Goal: Information Seeking & Learning: Learn about a topic

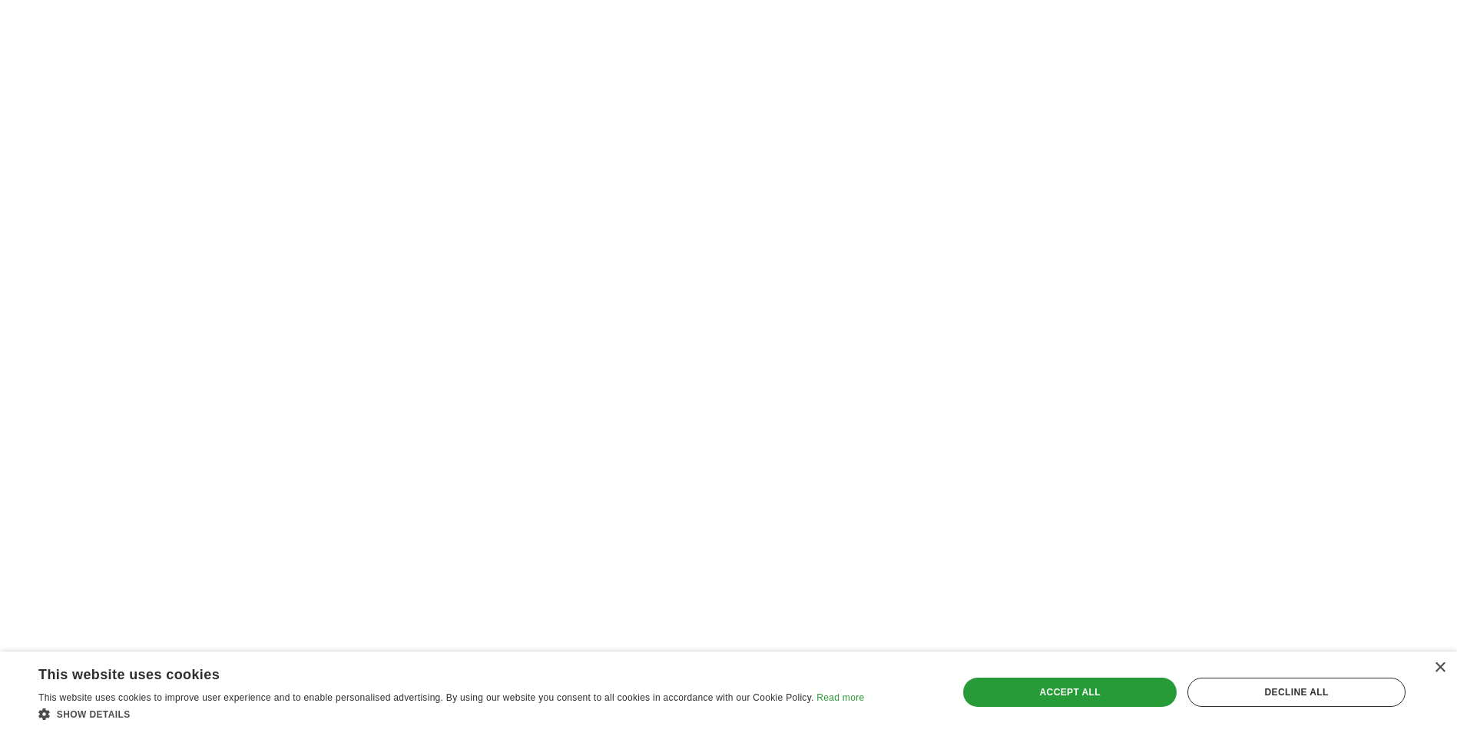
scroll to position [2458, 0]
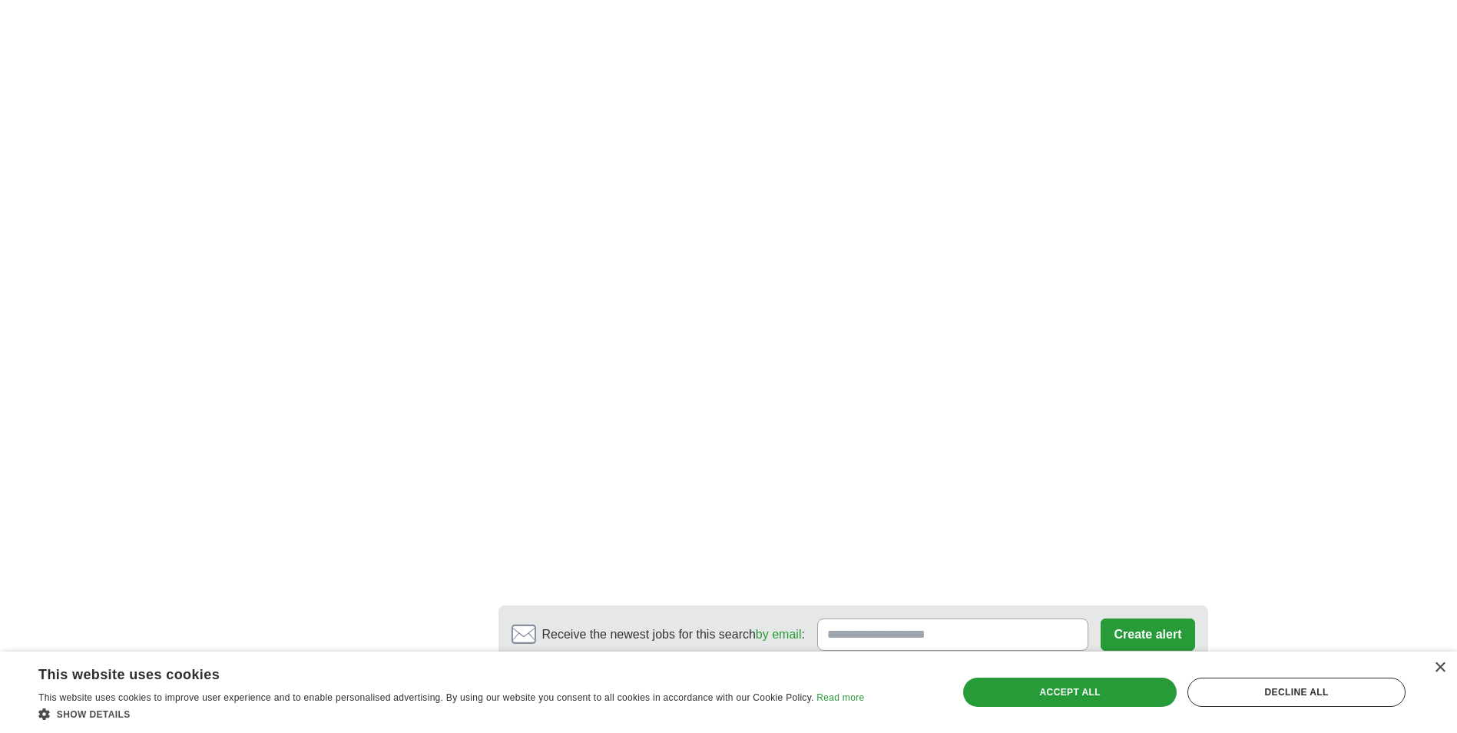
click at [661, 698] on link "2" at bounding box center [669, 714] width 27 height 32
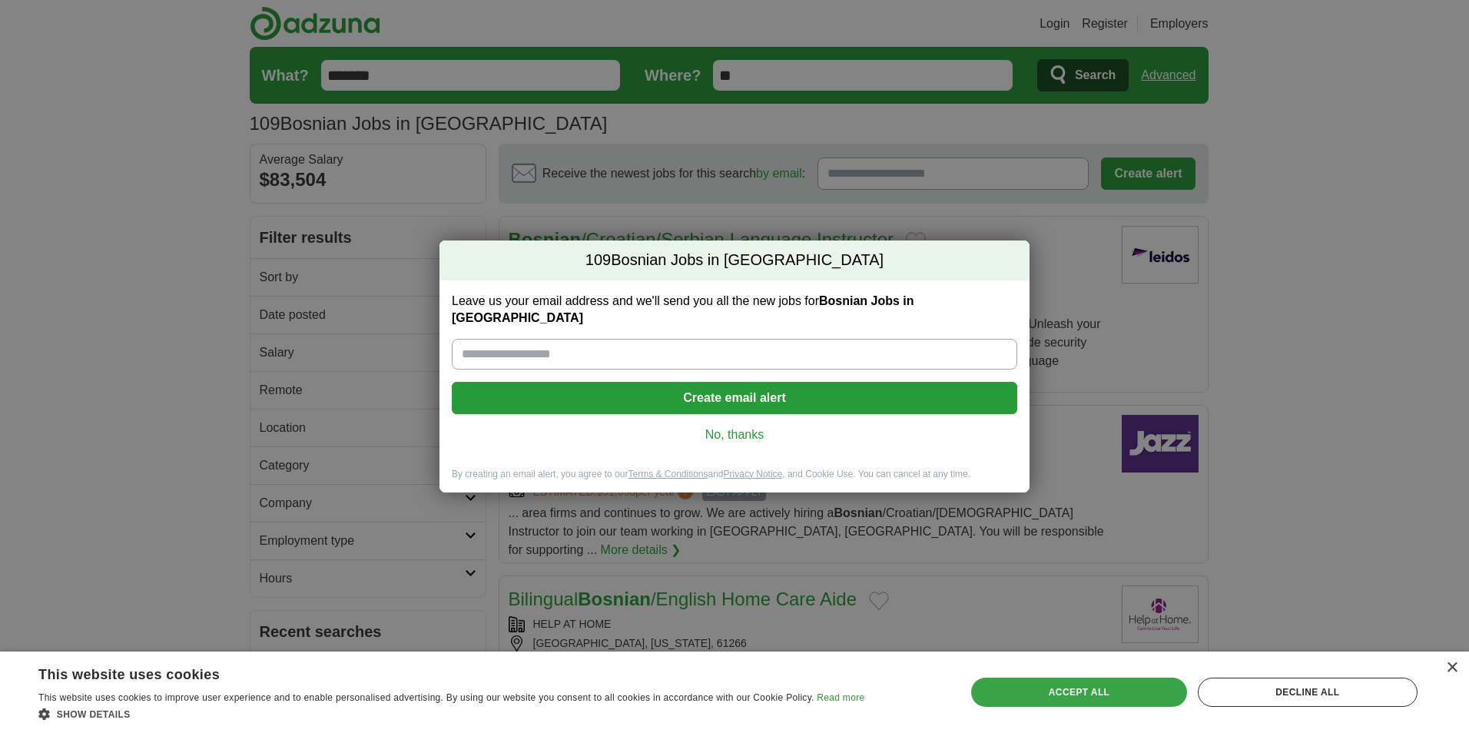
click at [1043, 695] on div "Accept all" at bounding box center [1078, 691] width 215 height 29
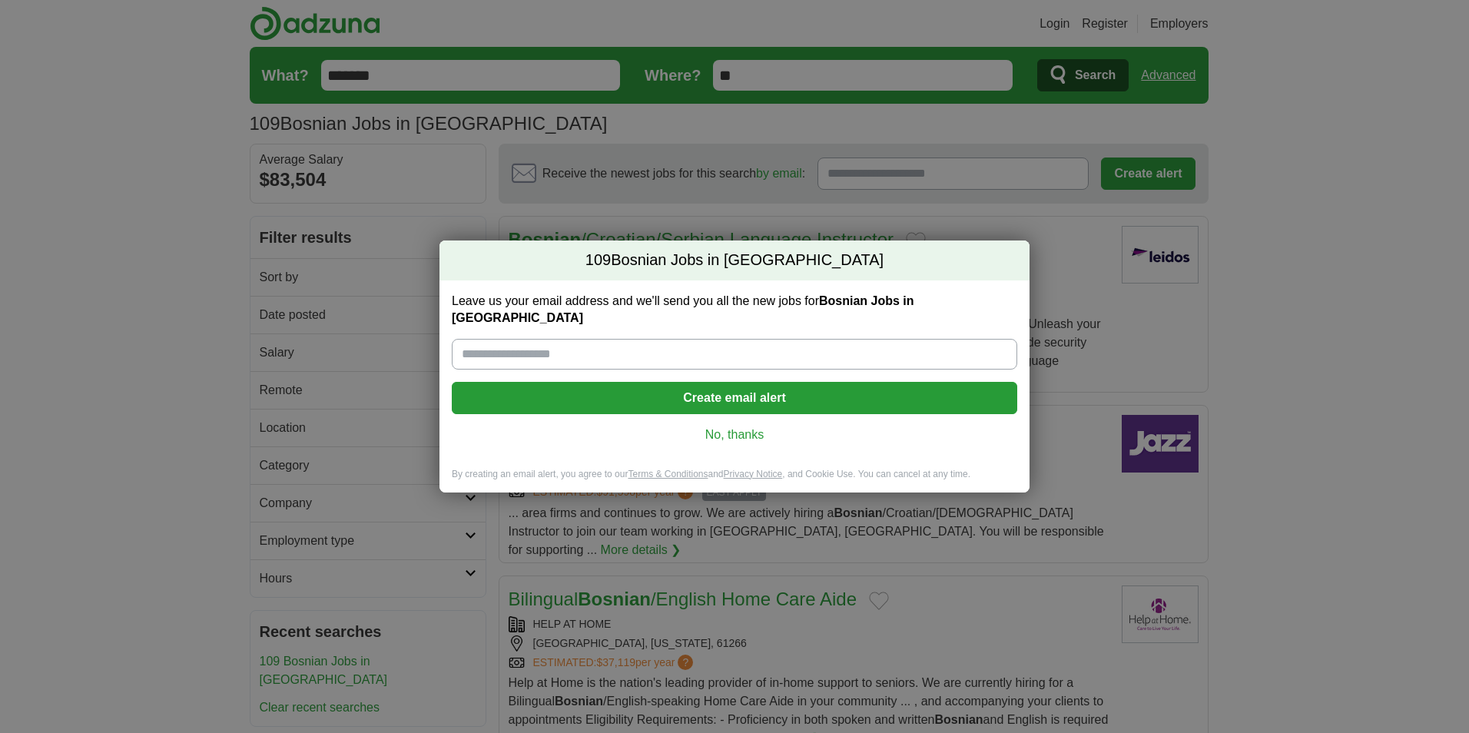
click at [484, 316] on label "Leave us your email address and we'll send you all the new jobs for Bosnian Job…" at bounding box center [734, 310] width 565 height 34
click at [484, 339] on input "Leave us your email address and we'll send you all the new jobs for Bosnian Job…" at bounding box center [734, 354] width 565 height 31
click at [494, 339] on input "Leave us your email address and we'll send you all the new jobs for Bosnian Job…" at bounding box center [734, 354] width 565 height 31
type input "**********"
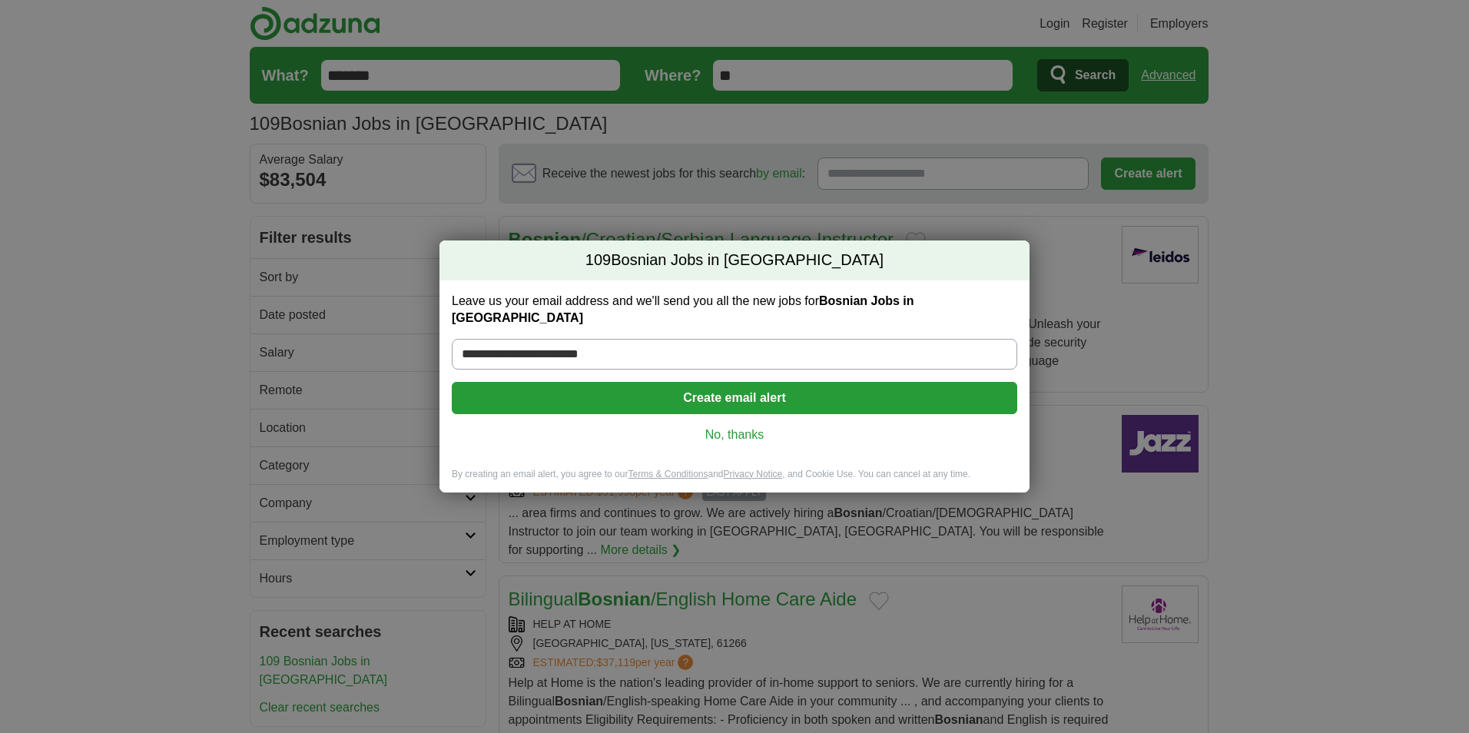
type input "**********"
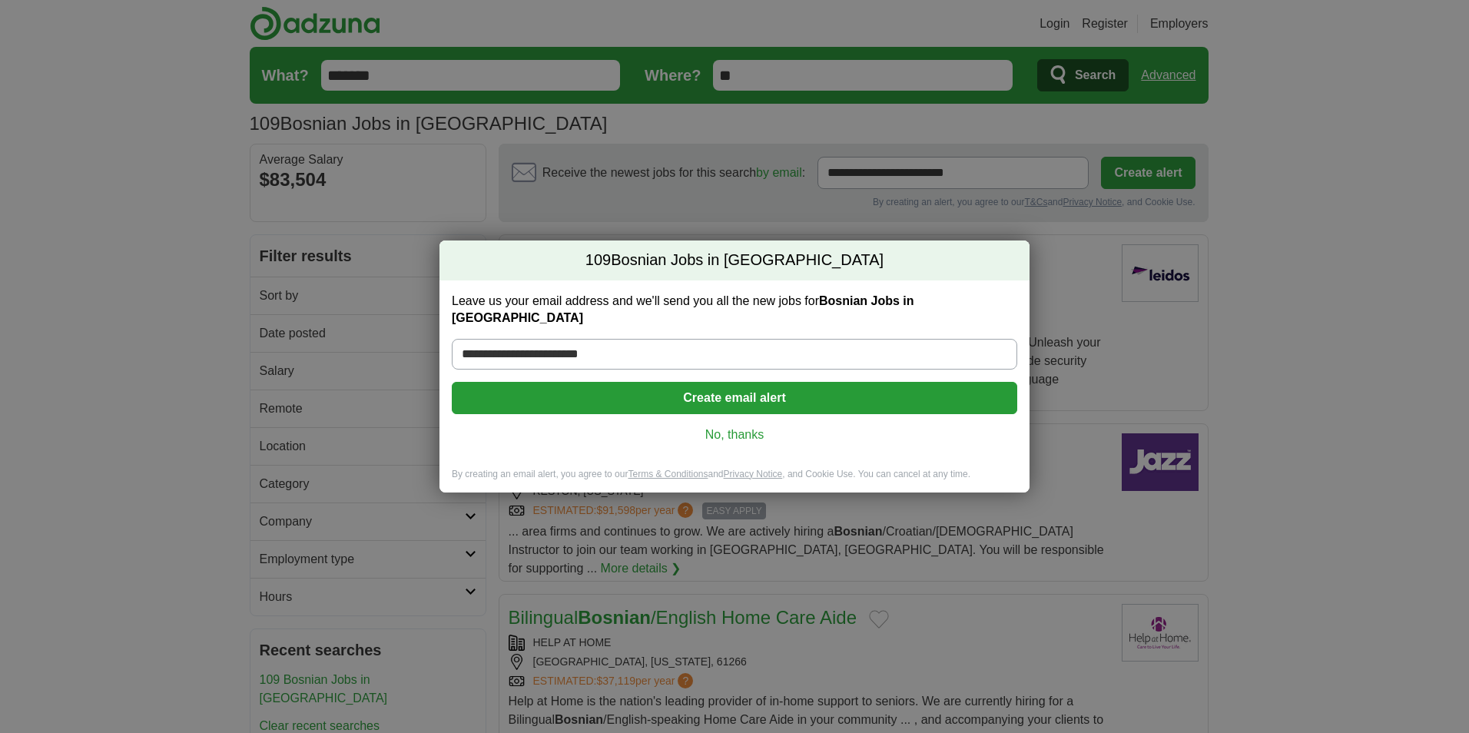
click at [667, 400] on button "Create email alert" at bounding box center [734, 398] width 565 height 32
click at [683, 387] on button "Create email alert" at bounding box center [734, 398] width 565 height 32
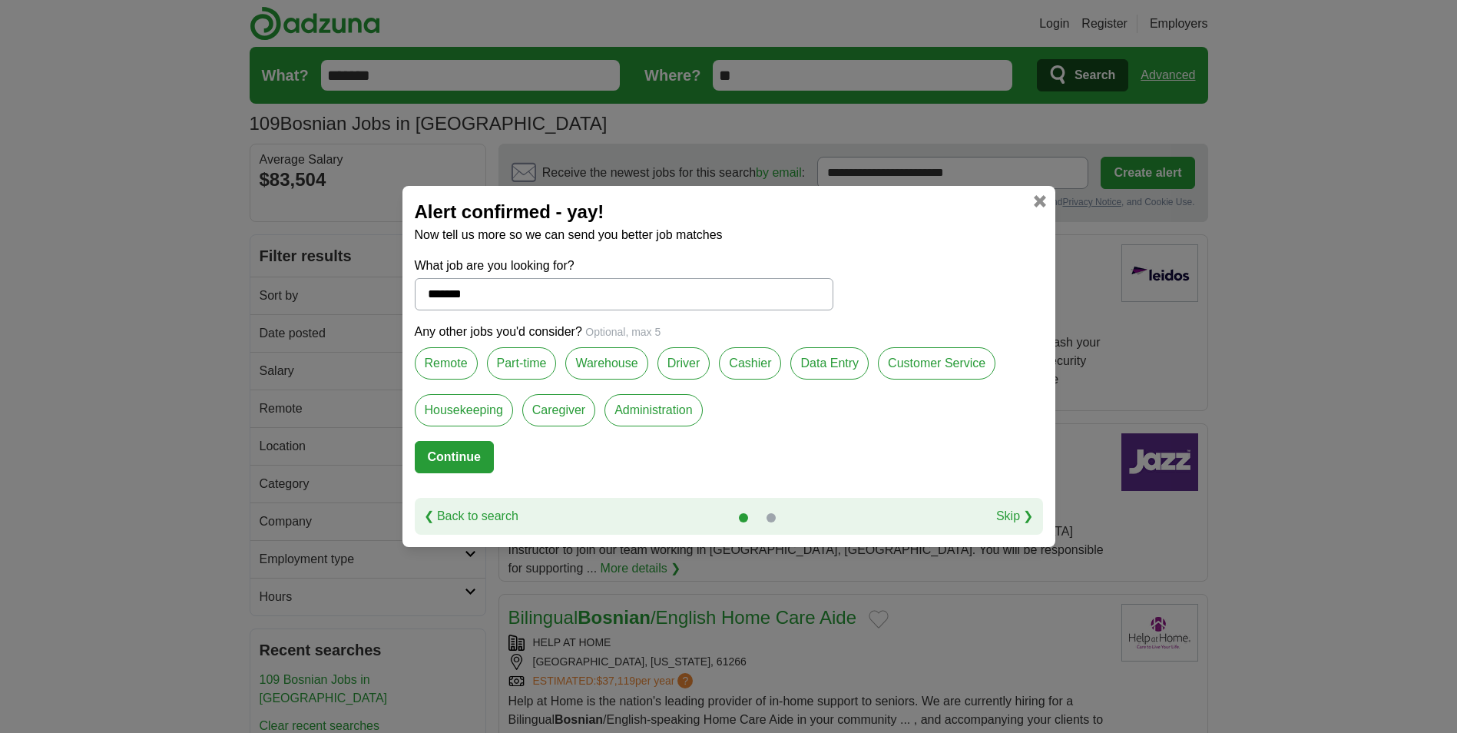
click at [465, 363] on label "Remote" at bounding box center [446, 363] width 63 height 32
click at [475, 460] on button "Continue" at bounding box center [454, 457] width 79 height 32
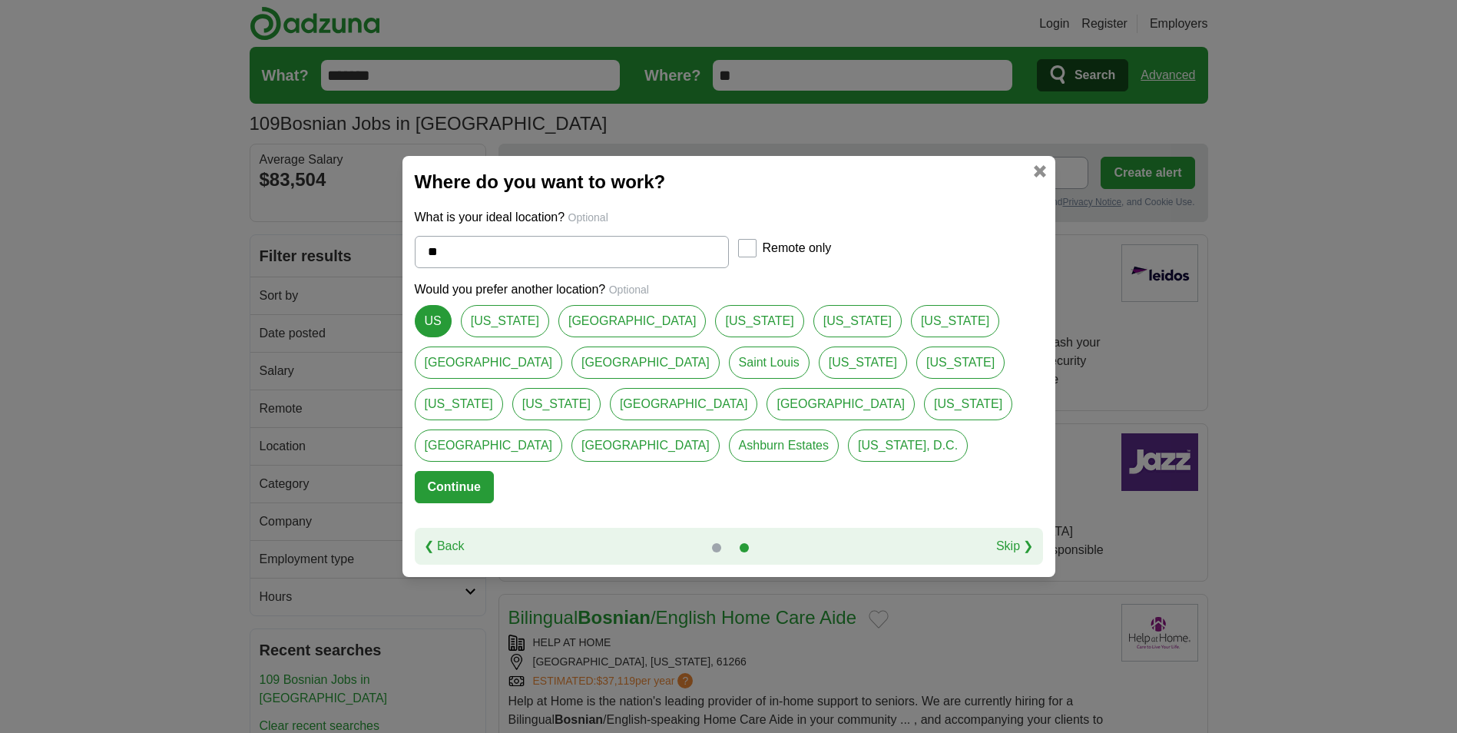
click at [472, 480] on button "Continue" at bounding box center [454, 487] width 79 height 32
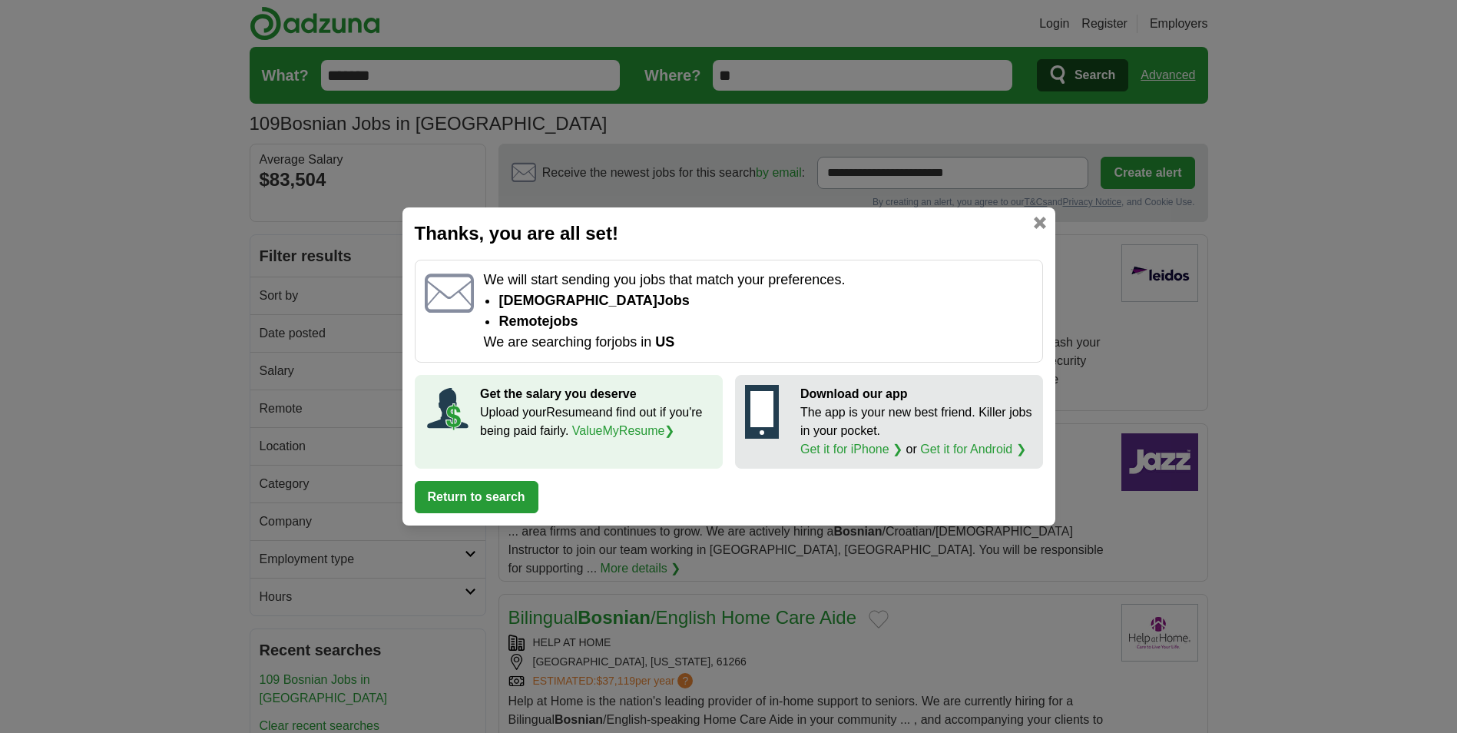
click at [503, 500] on button "Return to search" at bounding box center [477, 497] width 124 height 32
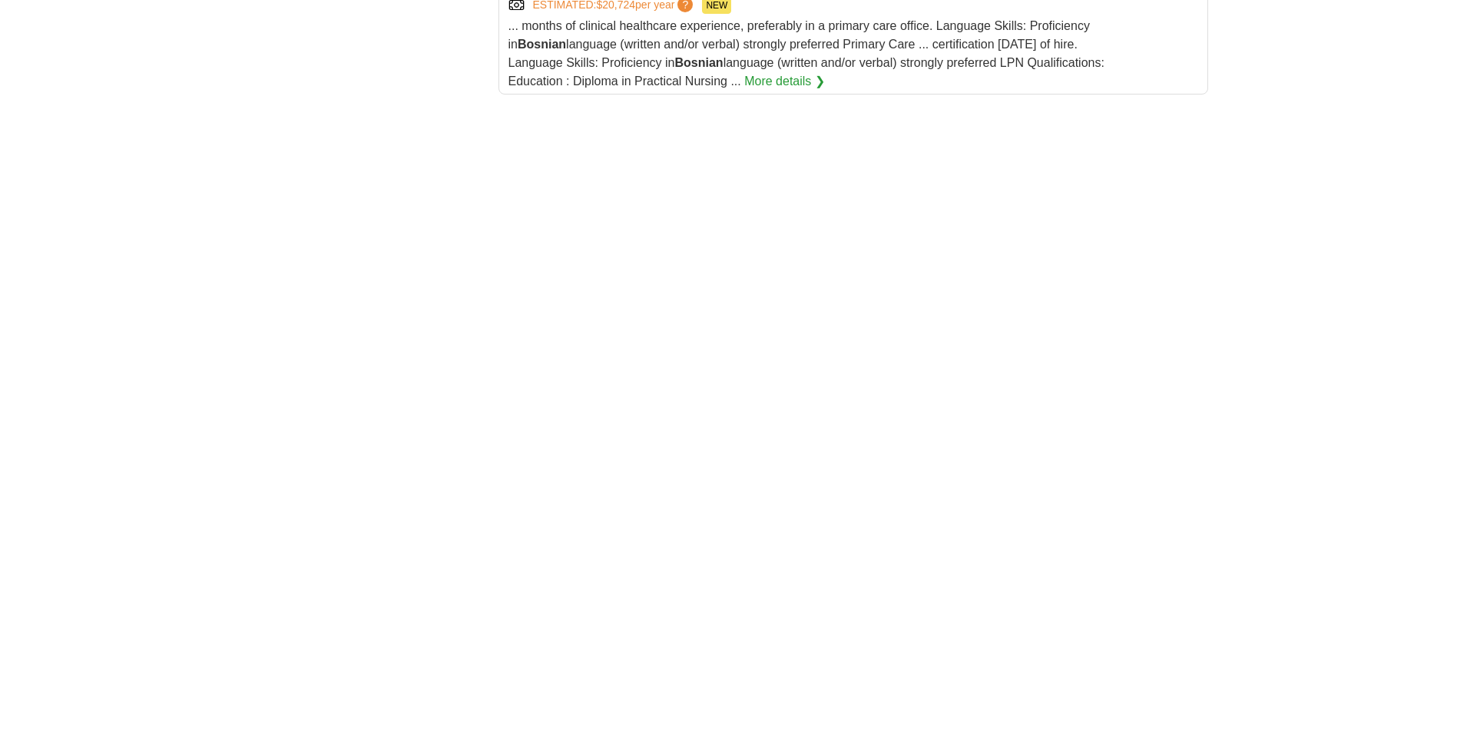
scroll to position [2304, 0]
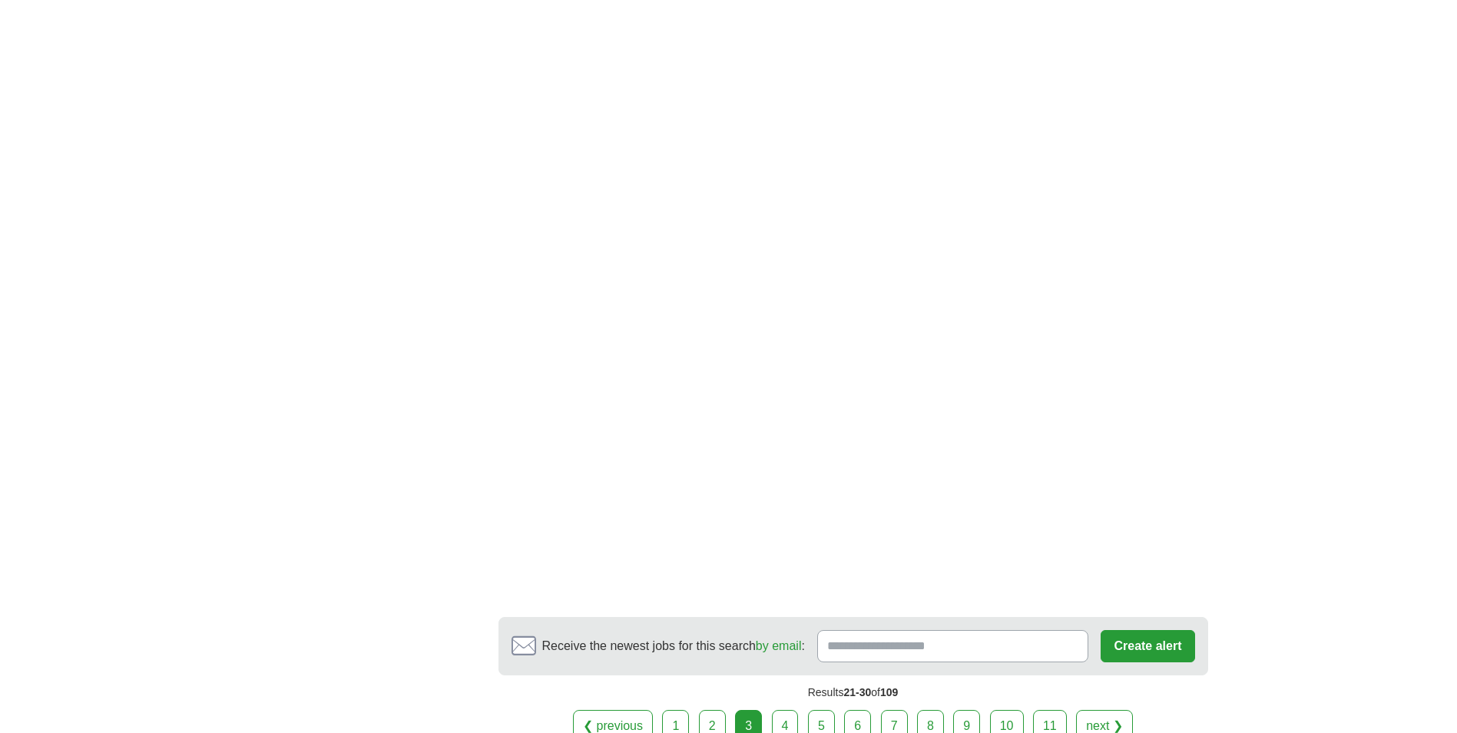
scroll to position [2535, 0]
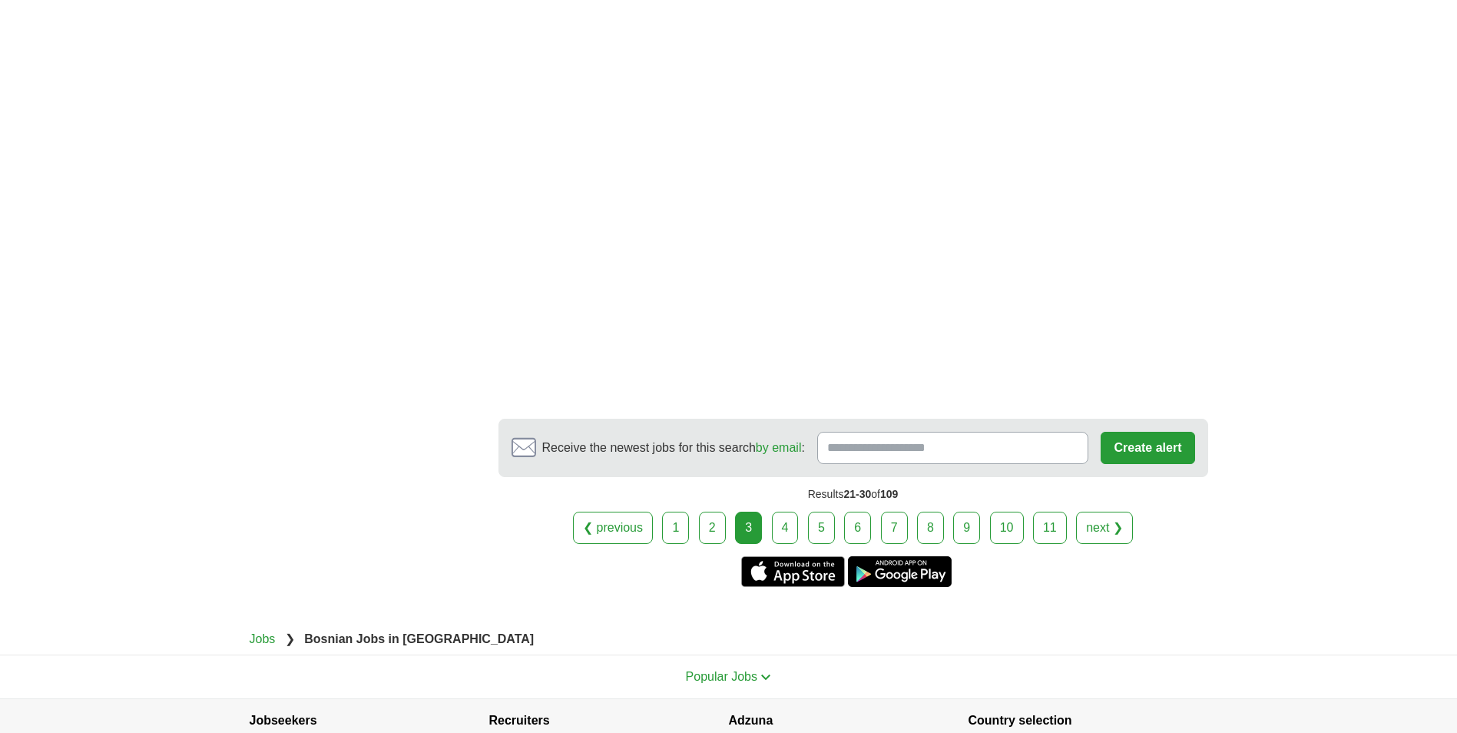
click at [793, 512] on link "4" at bounding box center [785, 528] width 27 height 32
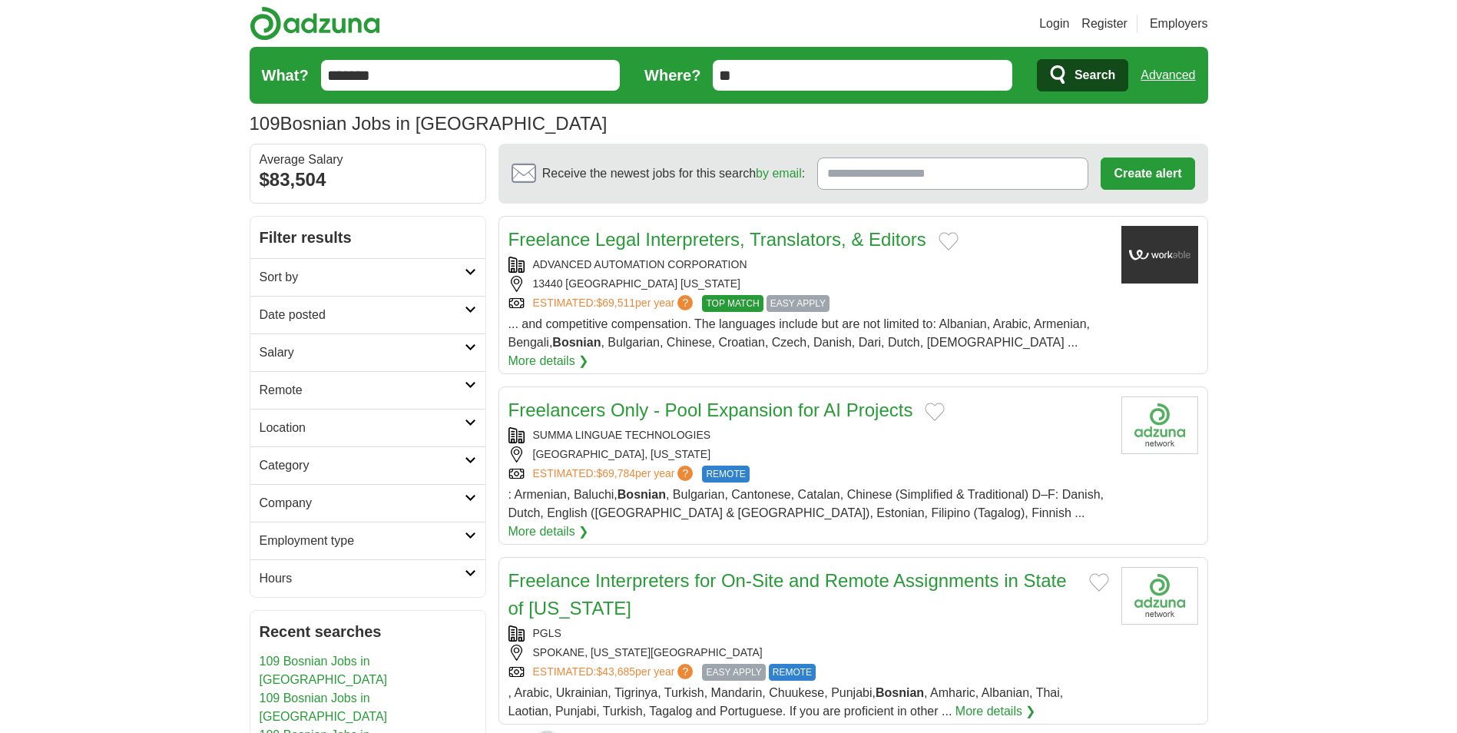
click at [708, 248] on link "Freelance Legal Interpreters, Translators, & Editors" at bounding box center [717, 239] width 418 height 21
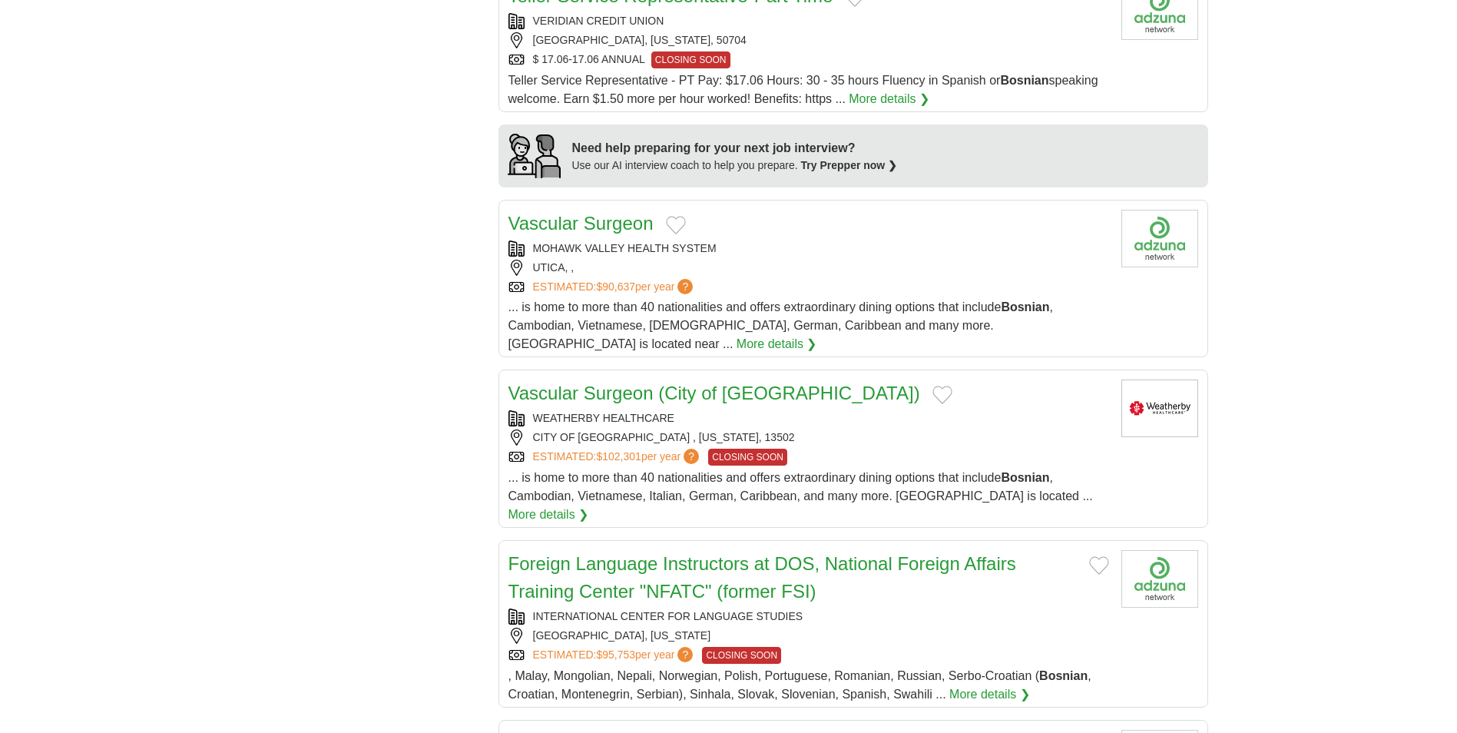
scroll to position [1152, 0]
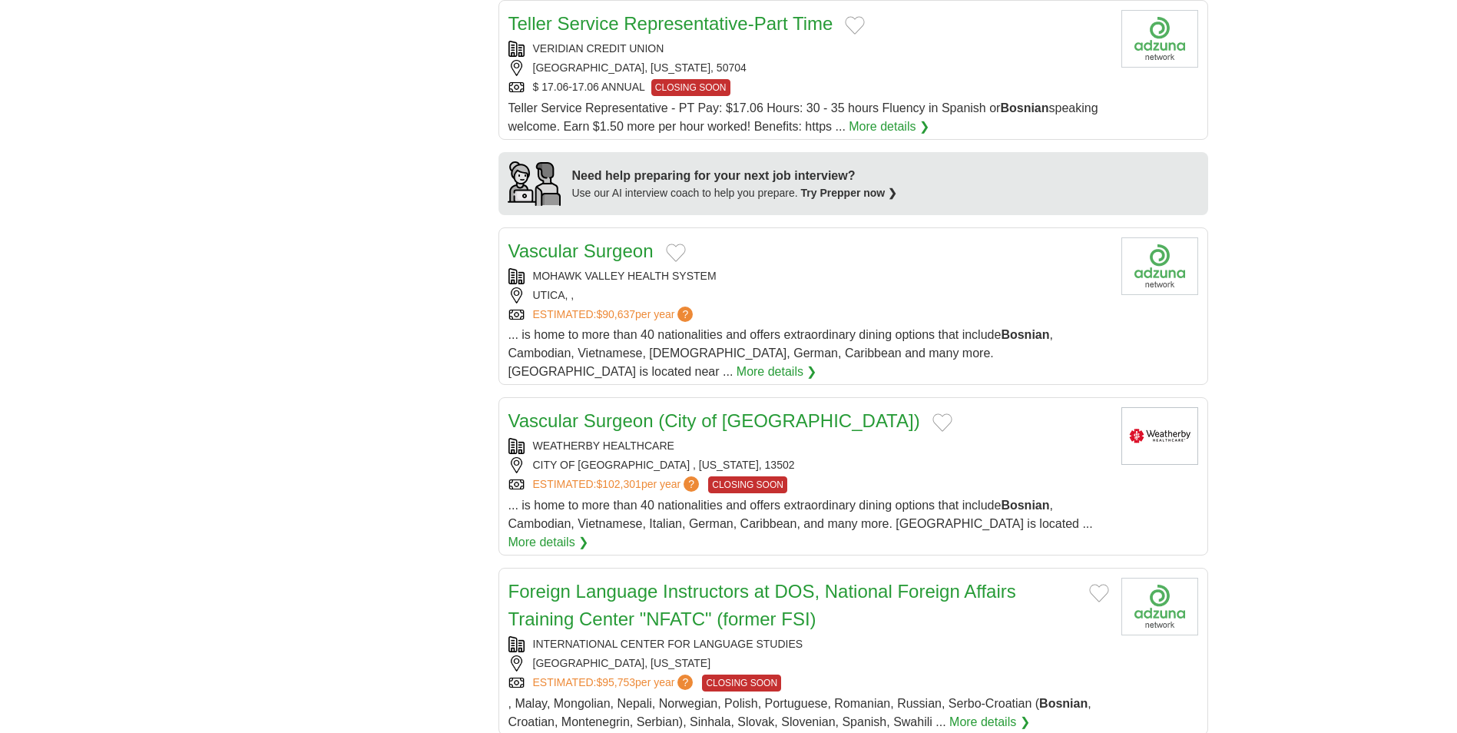
drag, startPoint x: 596, startPoint y: 488, endPoint x: 426, endPoint y: 473, distance: 170.4
click at [426, 473] on div "**********" at bounding box center [729, 265] width 959 height 2402
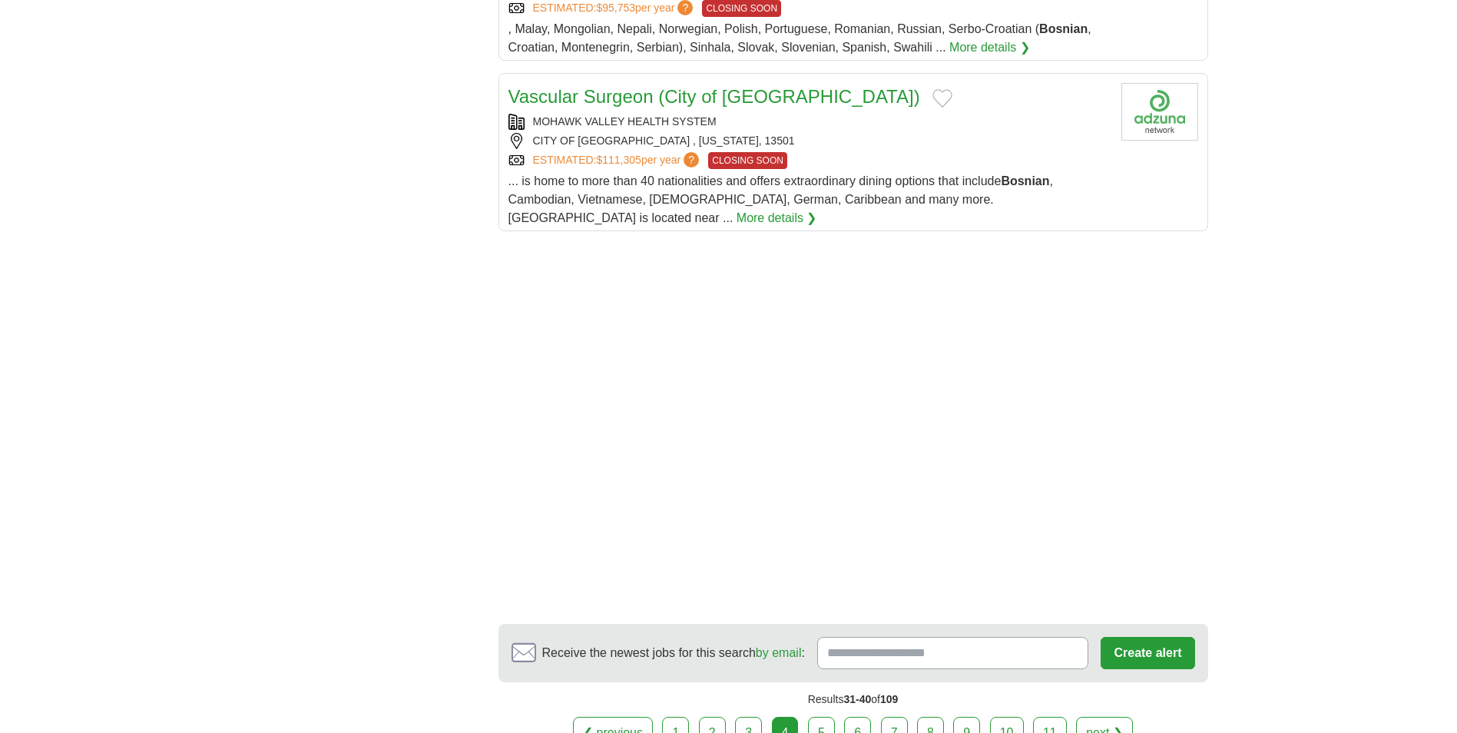
scroll to position [1843, 0]
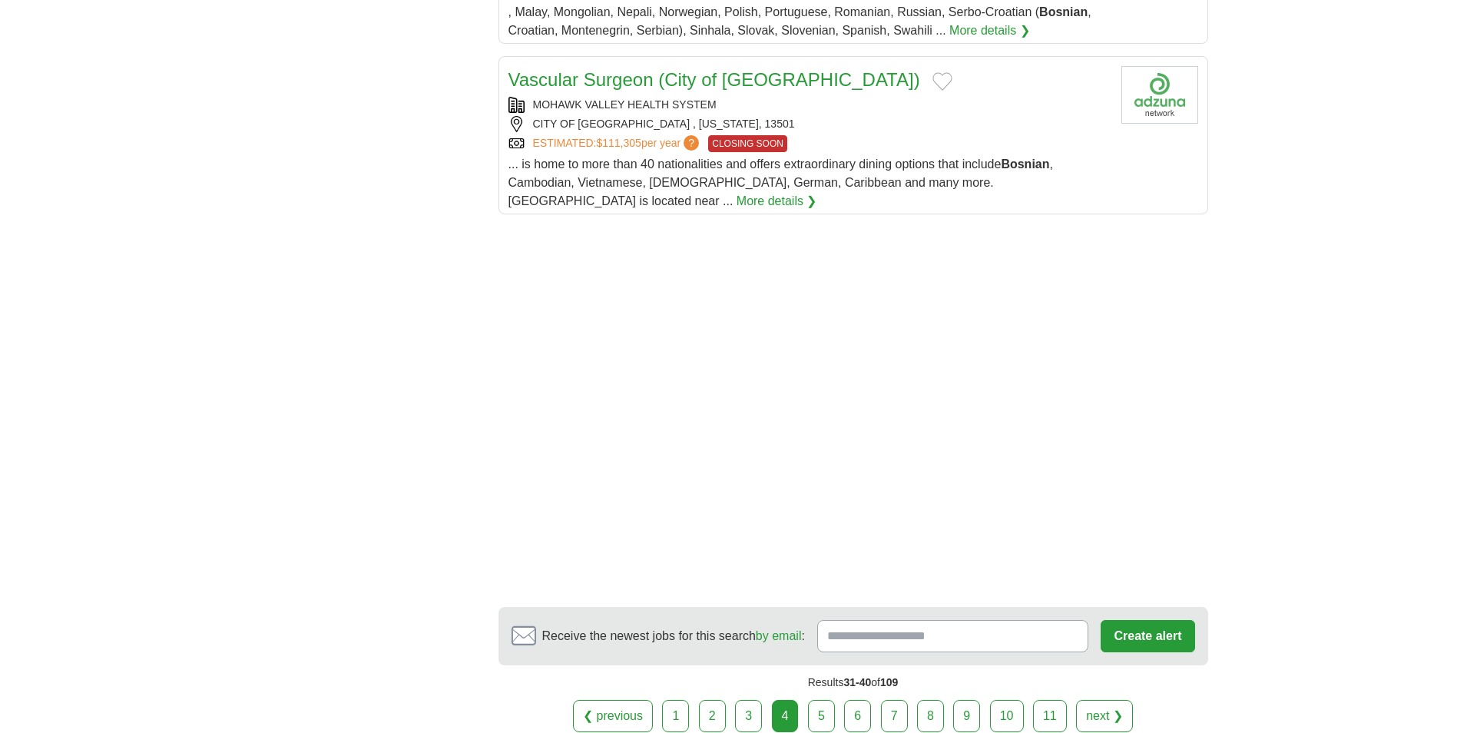
click at [823, 700] on link "5" at bounding box center [821, 716] width 27 height 32
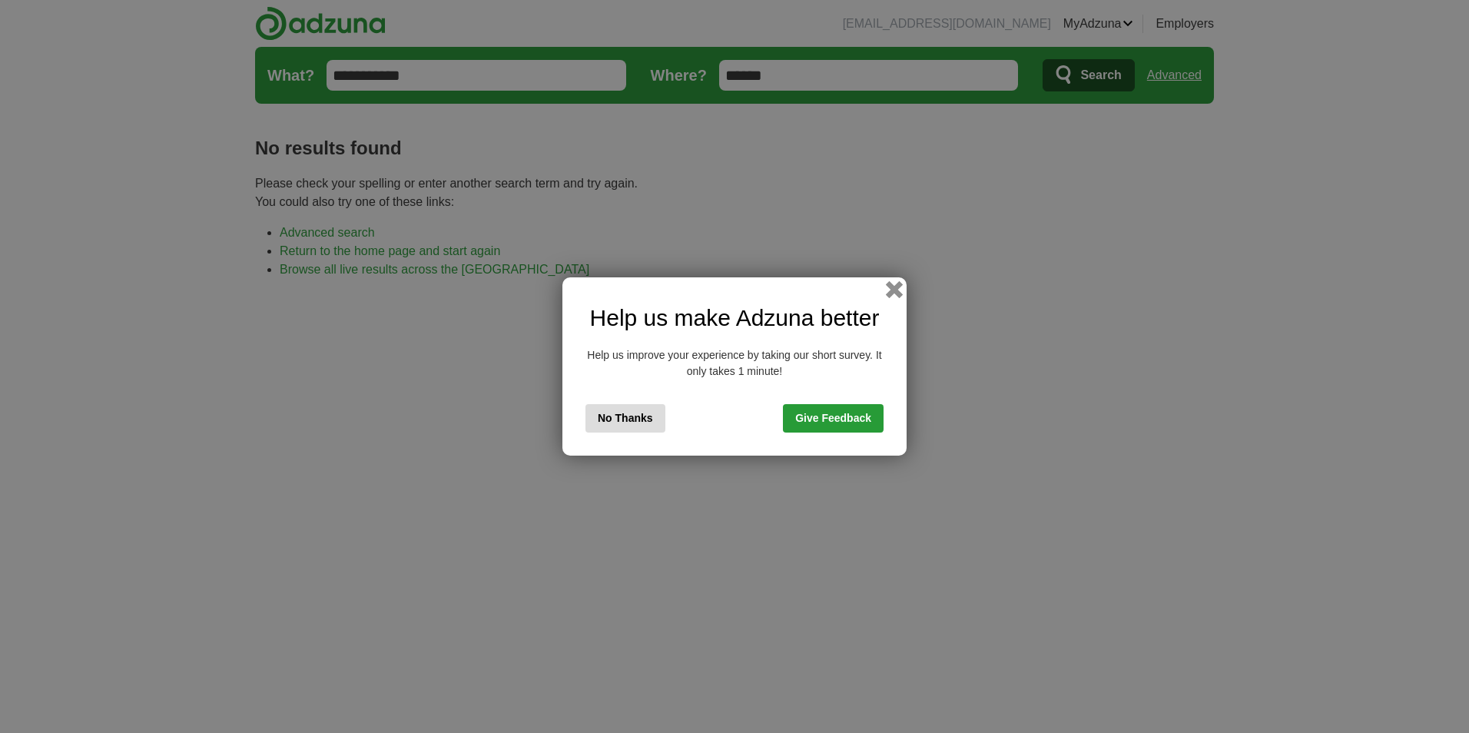
click at [890, 291] on button "button" at bounding box center [894, 289] width 17 height 17
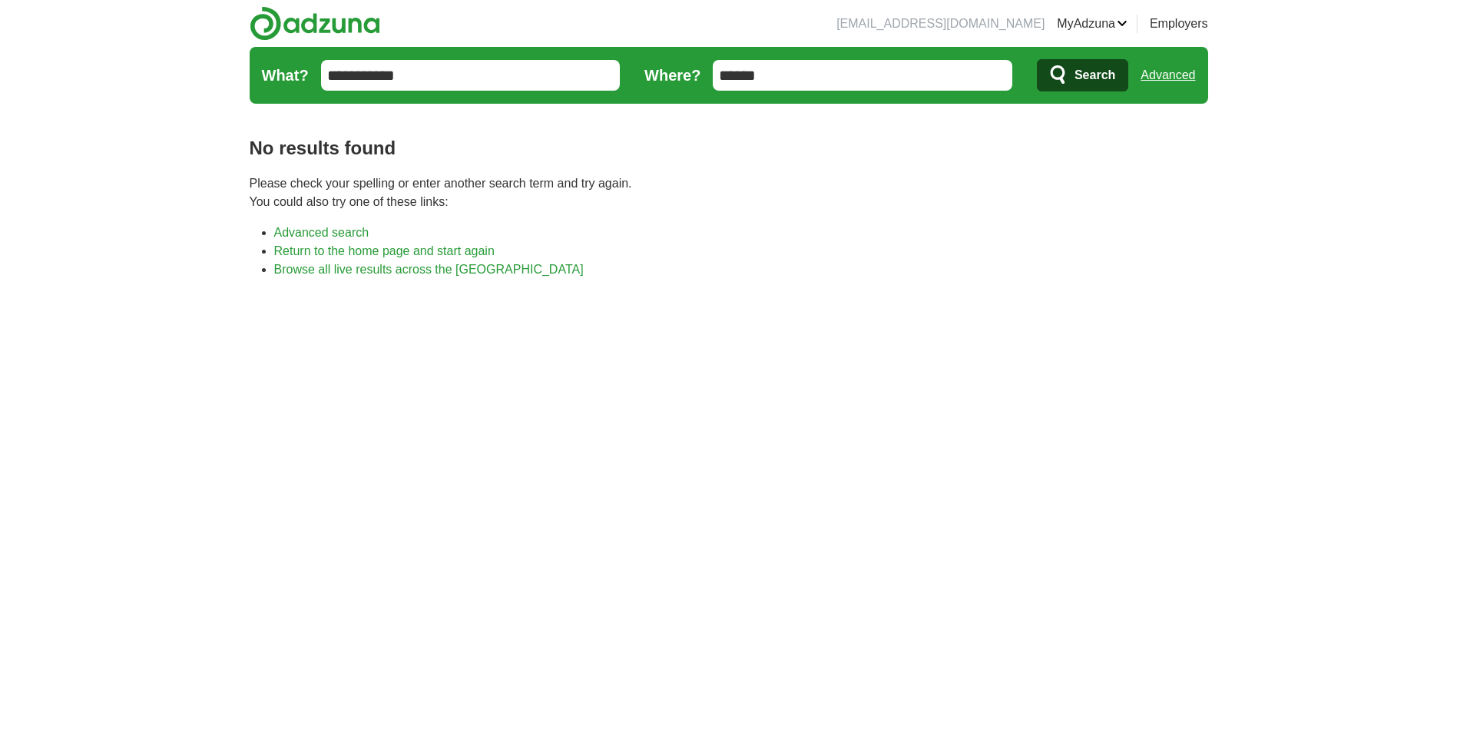
click at [729, 87] on input "******" at bounding box center [863, 75] width 300 height 31
click at [729, 88] on input "******" at bounding box center [863, 75] width 300 height 31
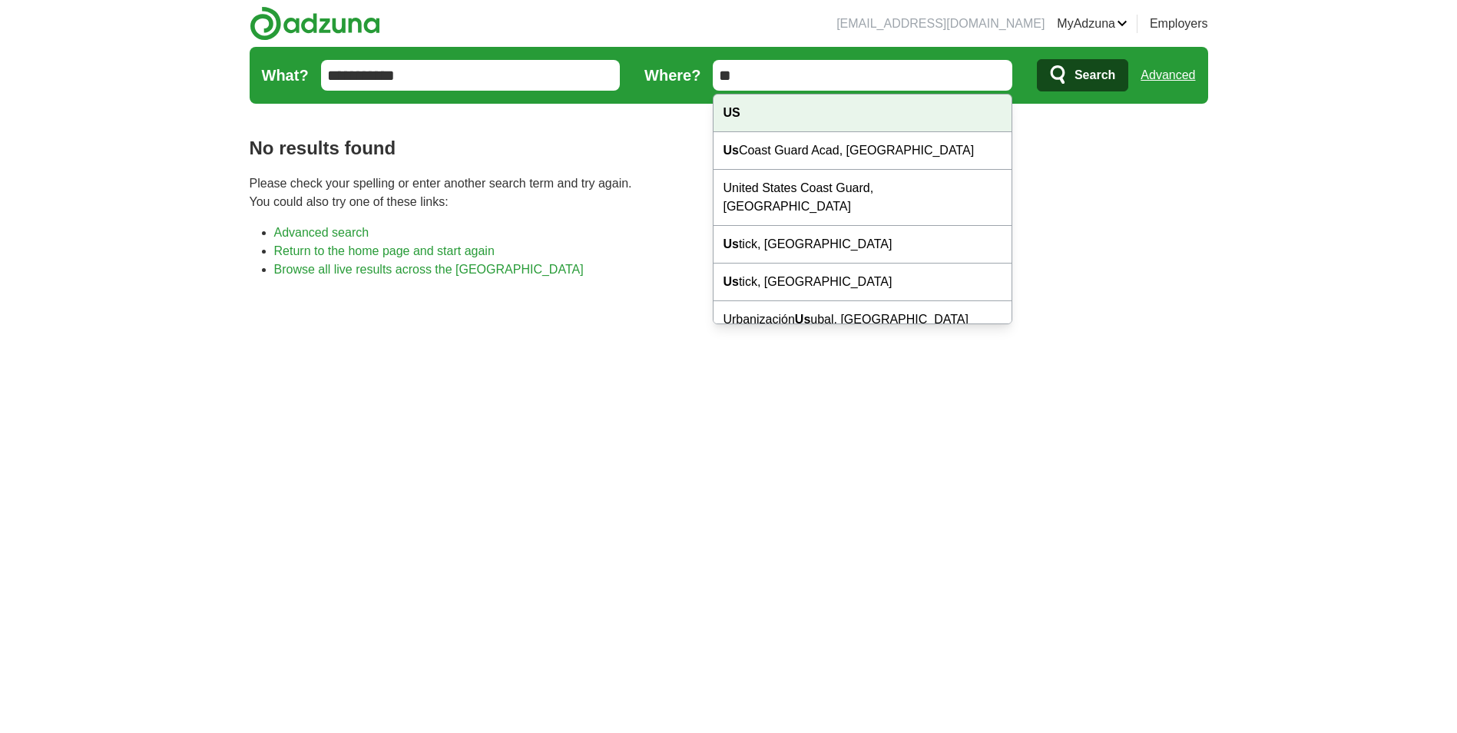
type input "**"
click at [960, 111] on div "US" at bounding box center [863, 113] width 298 height 38
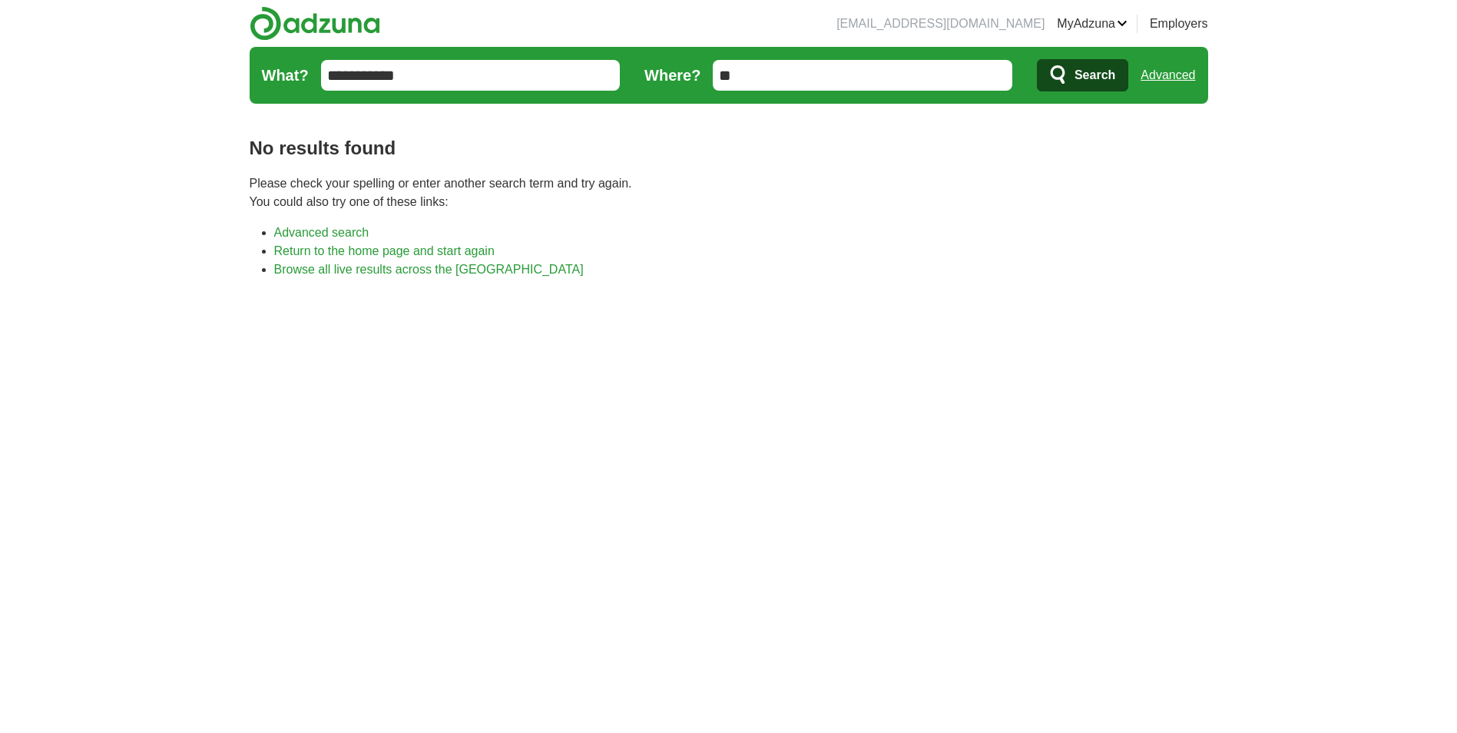
click at [1087, 82] on span "Search" at bounding box center [1095, 75] width 41 height 31
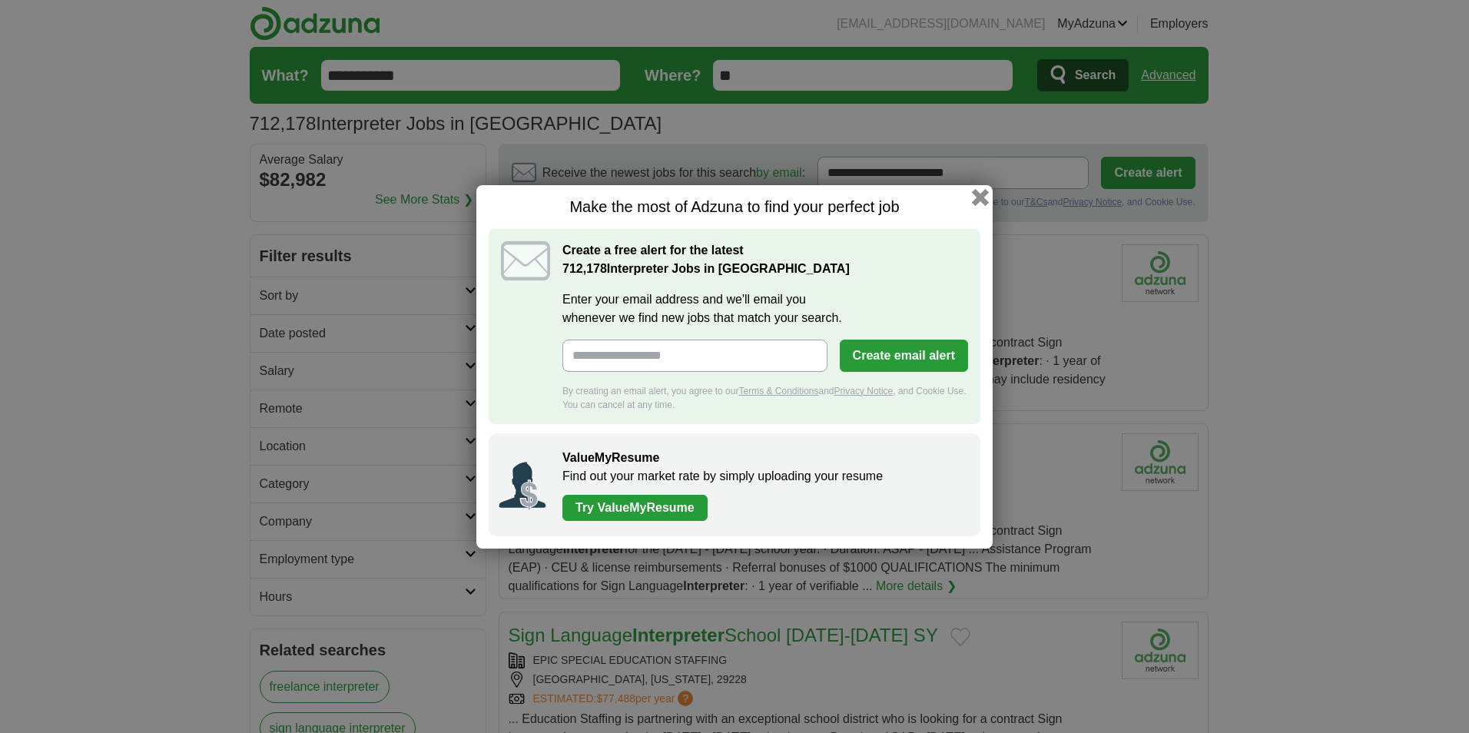
click at [985, 197] on button "button" at bounding box center [980, 196] width 17 height 17
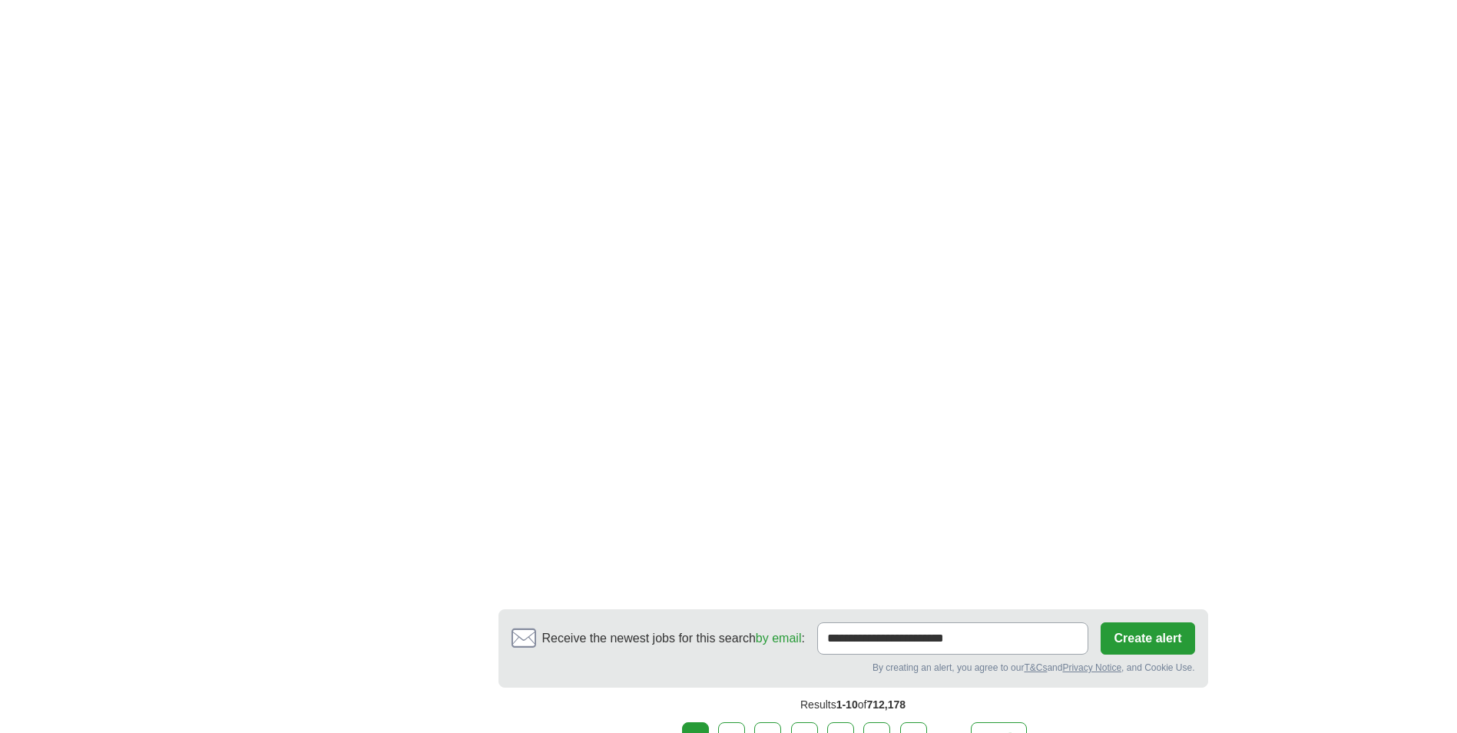
scroll to position [2304, 0]
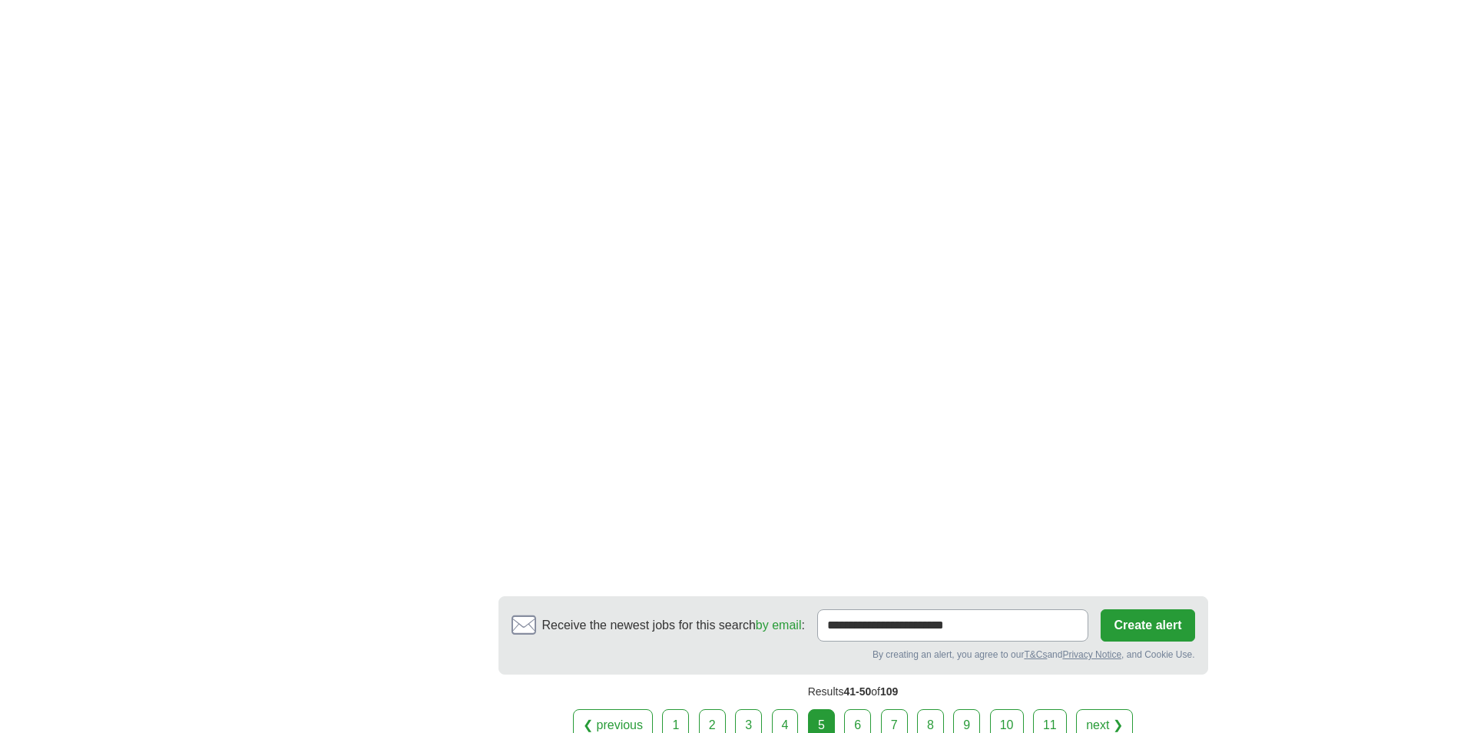
scroll to position [2227, 0]
click at [837, 706] on div "❮ previous 1 2 3 4 5 6 7 8 9" at bounding box center [853, 722] width 710 height 32
click at [853, 706] on link "6" at bounding box center [857, 722] width 27 height 32
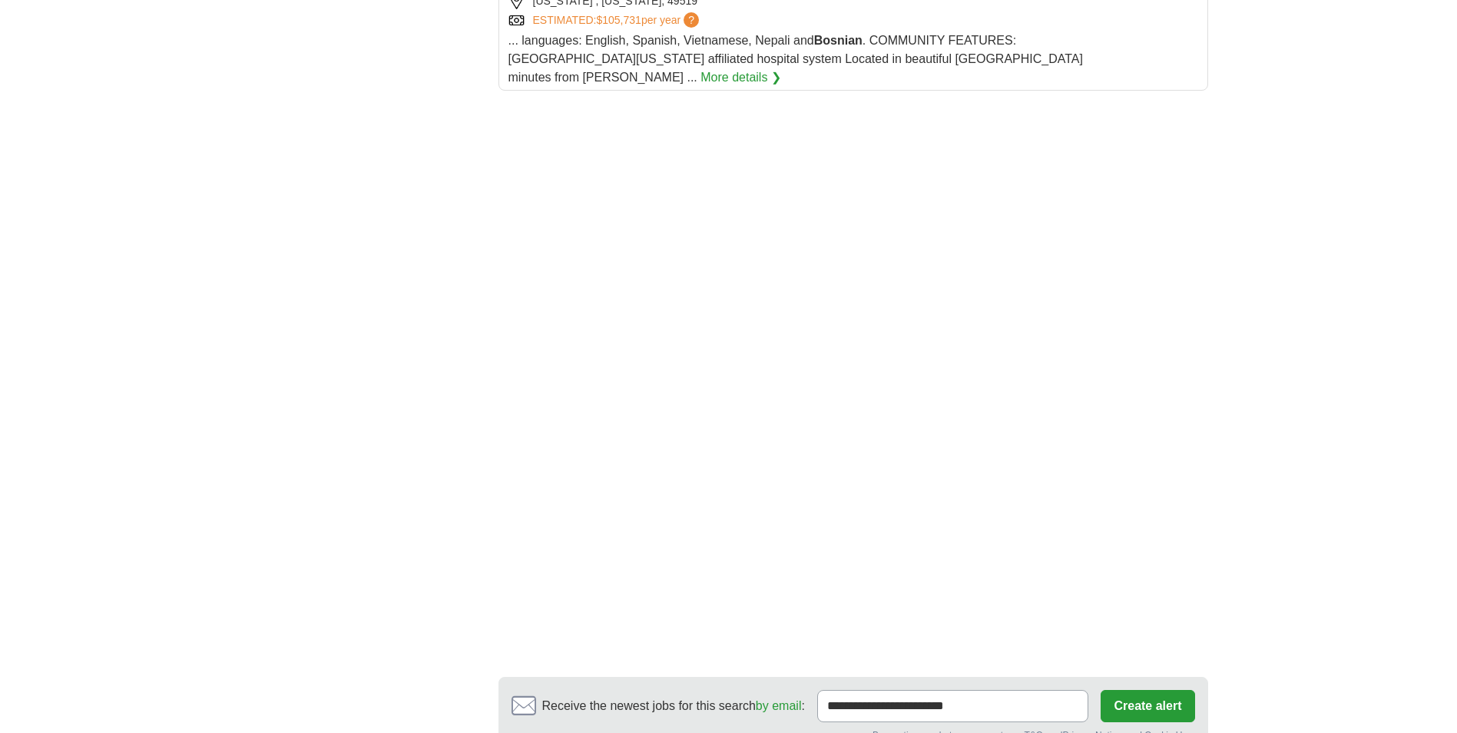
scroll to position [1997, 0]
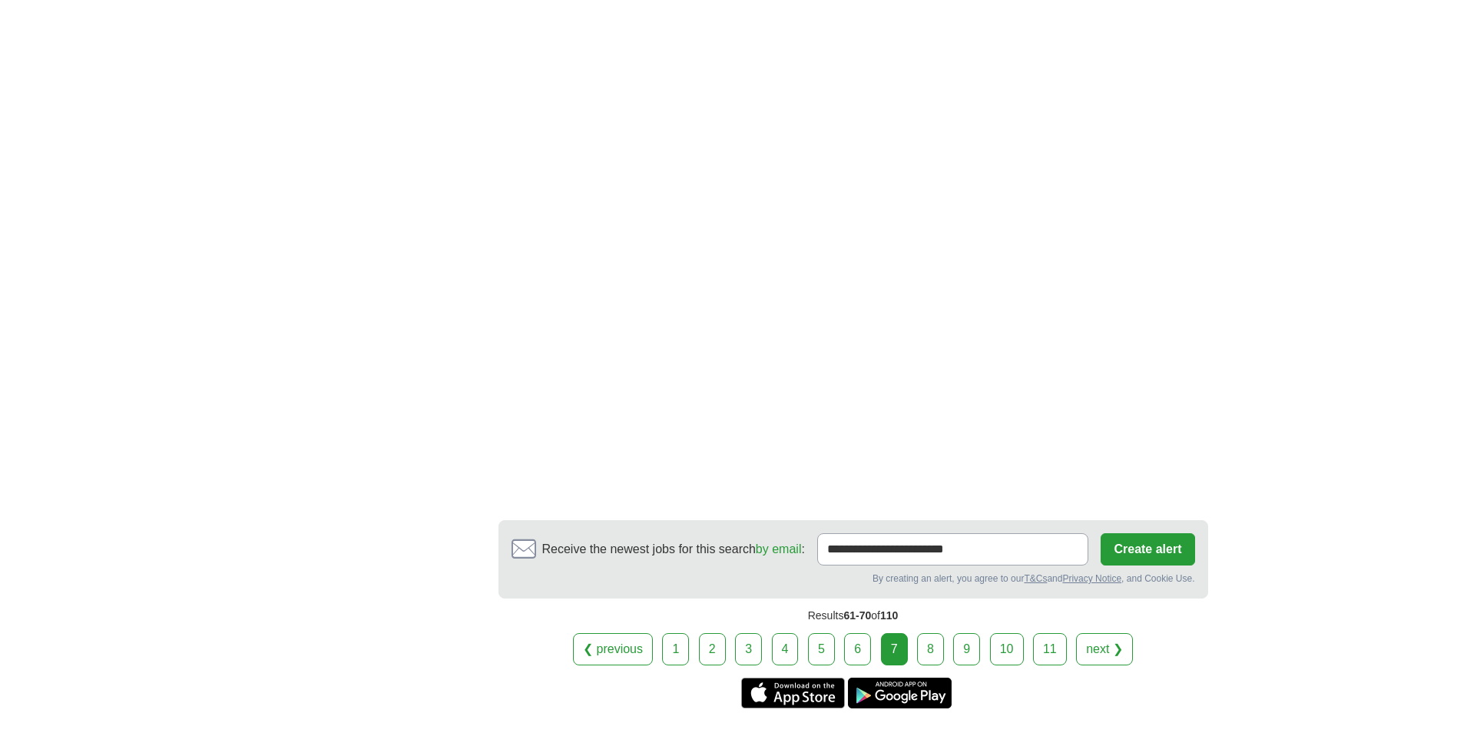
scroll to position [2381, 0]
click at [920, 631] on link "8" at bounding box center [930, 647] width 27 height 32
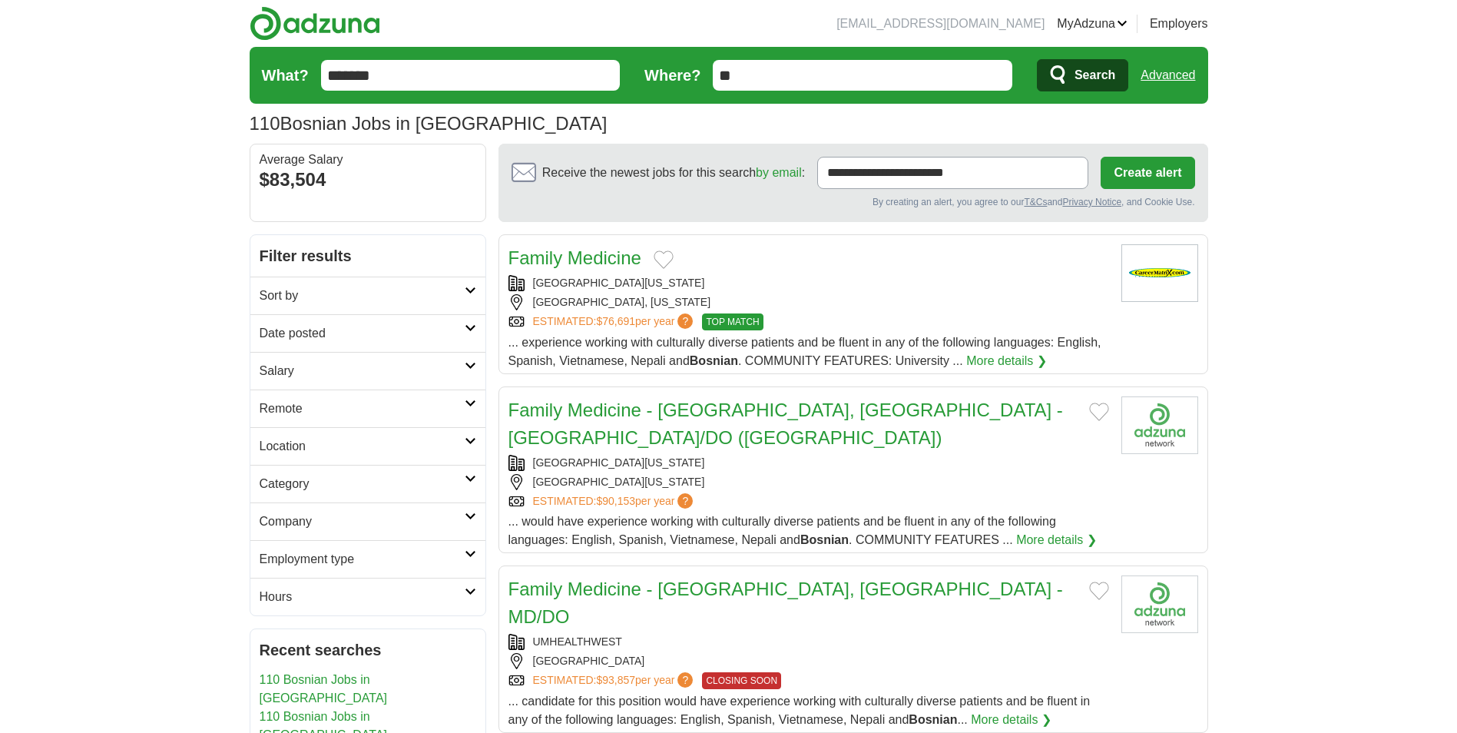
click at [464, 98] on form "What? ******* Where? ** Search Advanced" at bounding box center [729, 75] width 959 height 57
click at [464, 88] on input "*******" at bounding box center [471, 75] width 300 height 31
type input "********"
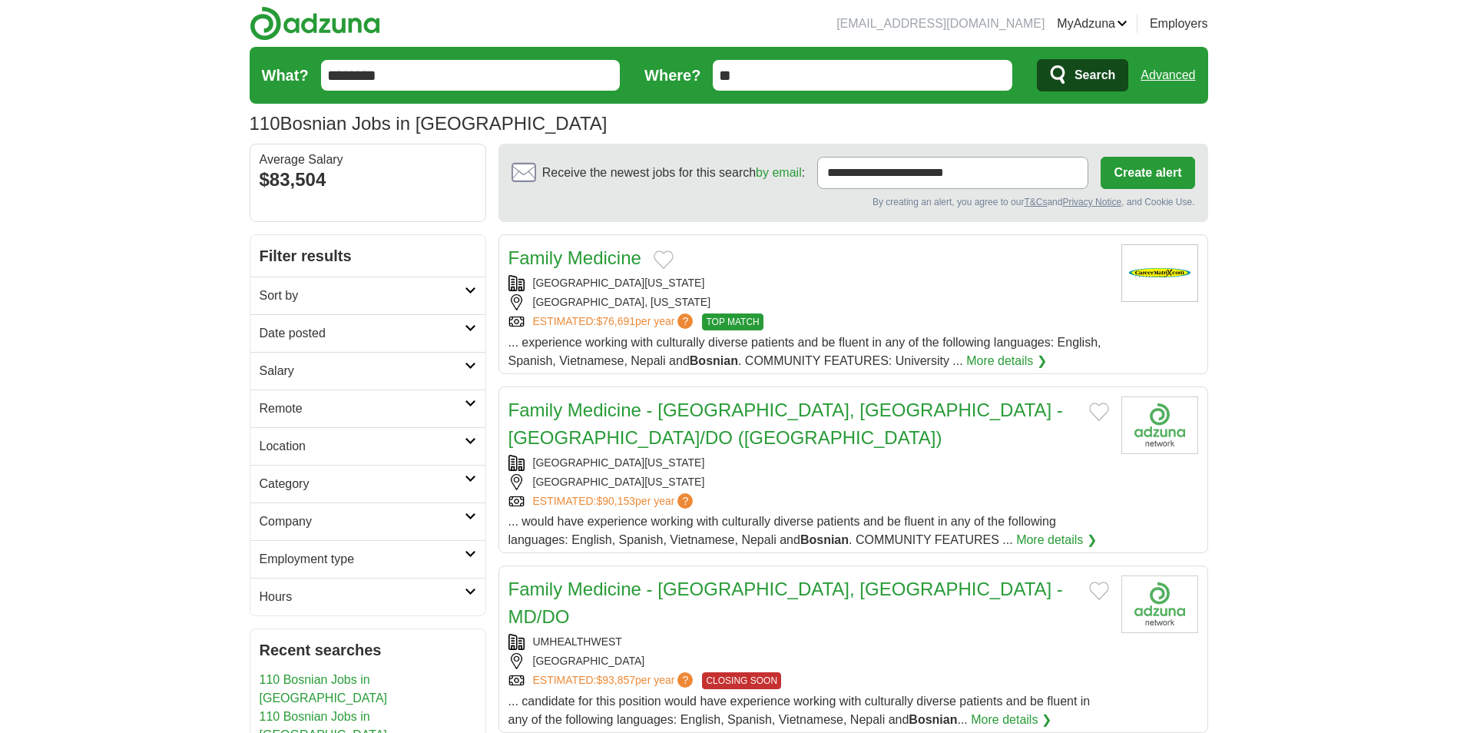
click at [1069, 83] on button "Search" at bounding box center [1082, 75] width 91 height 32
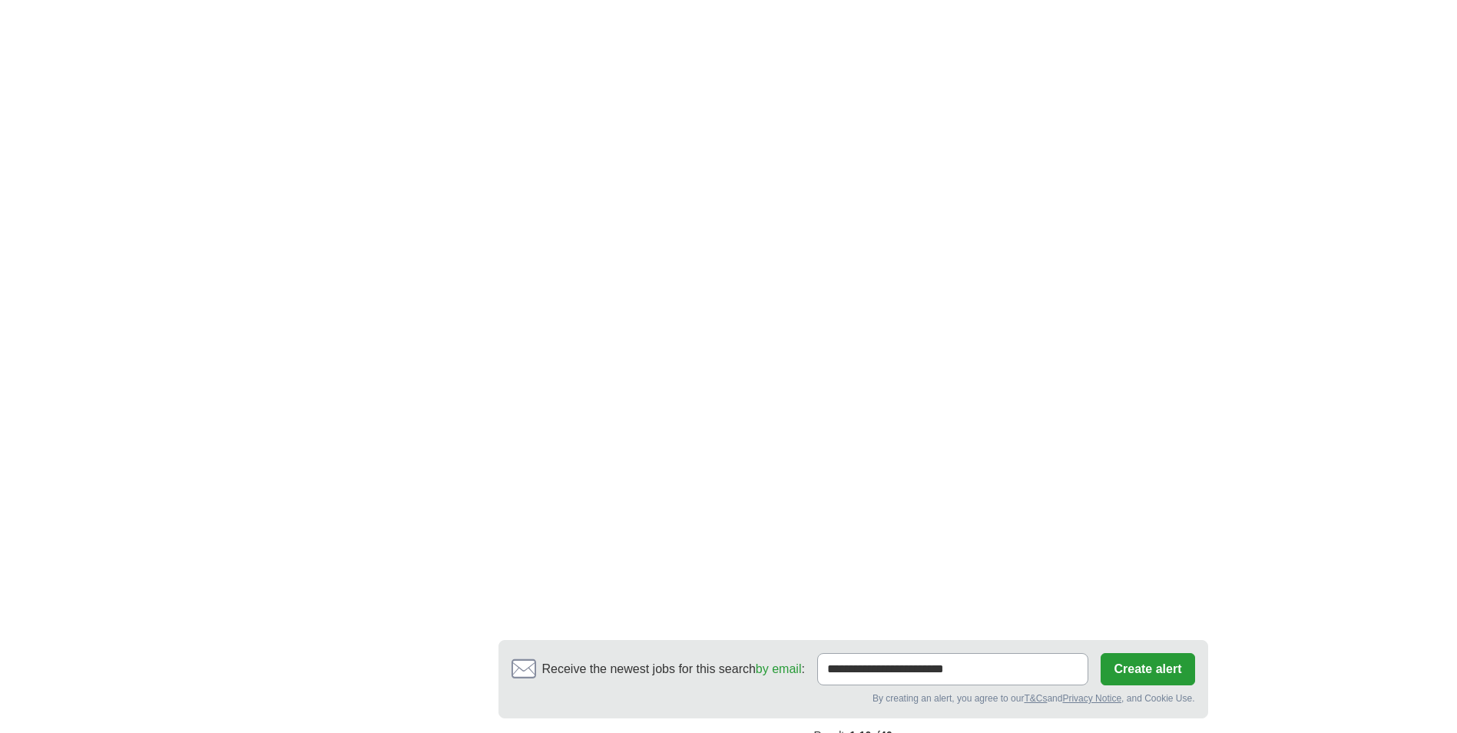
scroll to position [2611, 0]
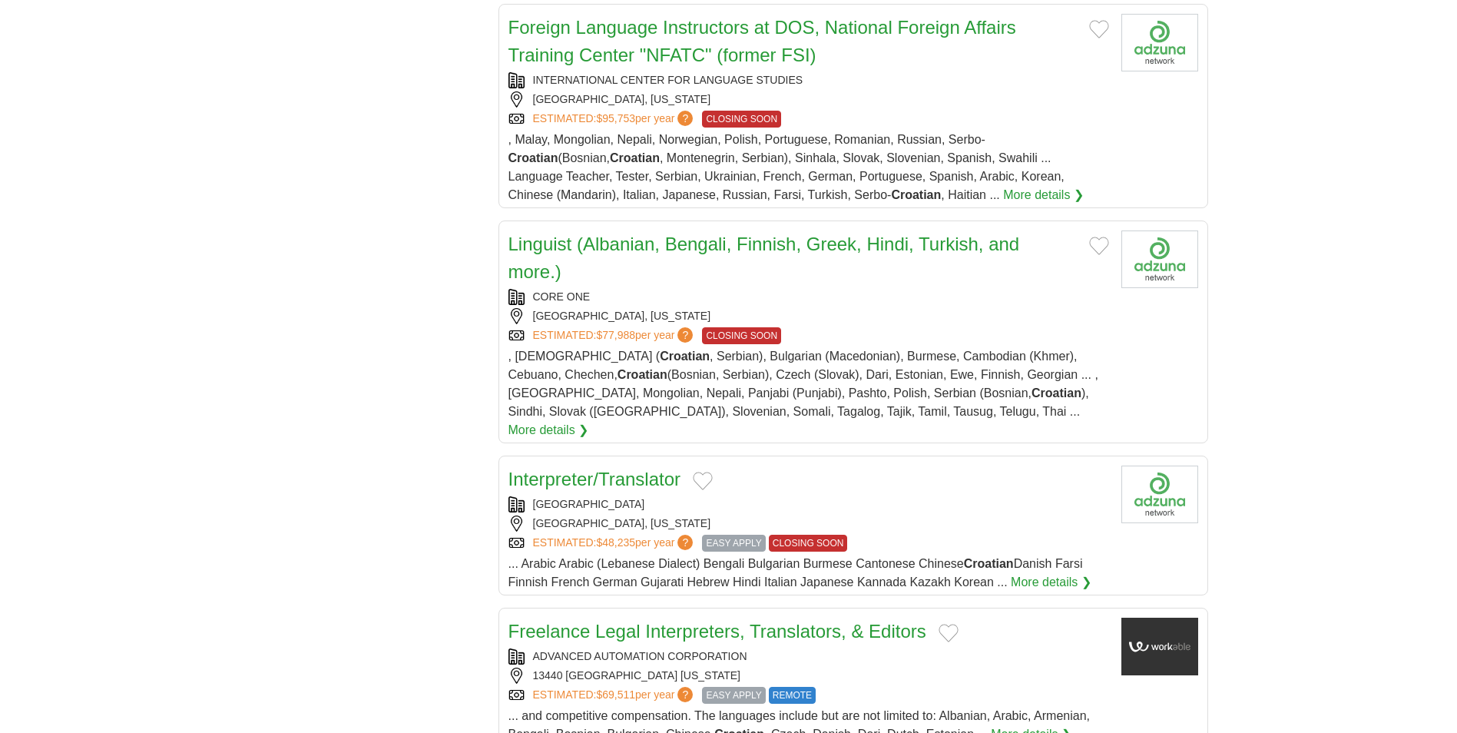
scroll to position [1382, 0]
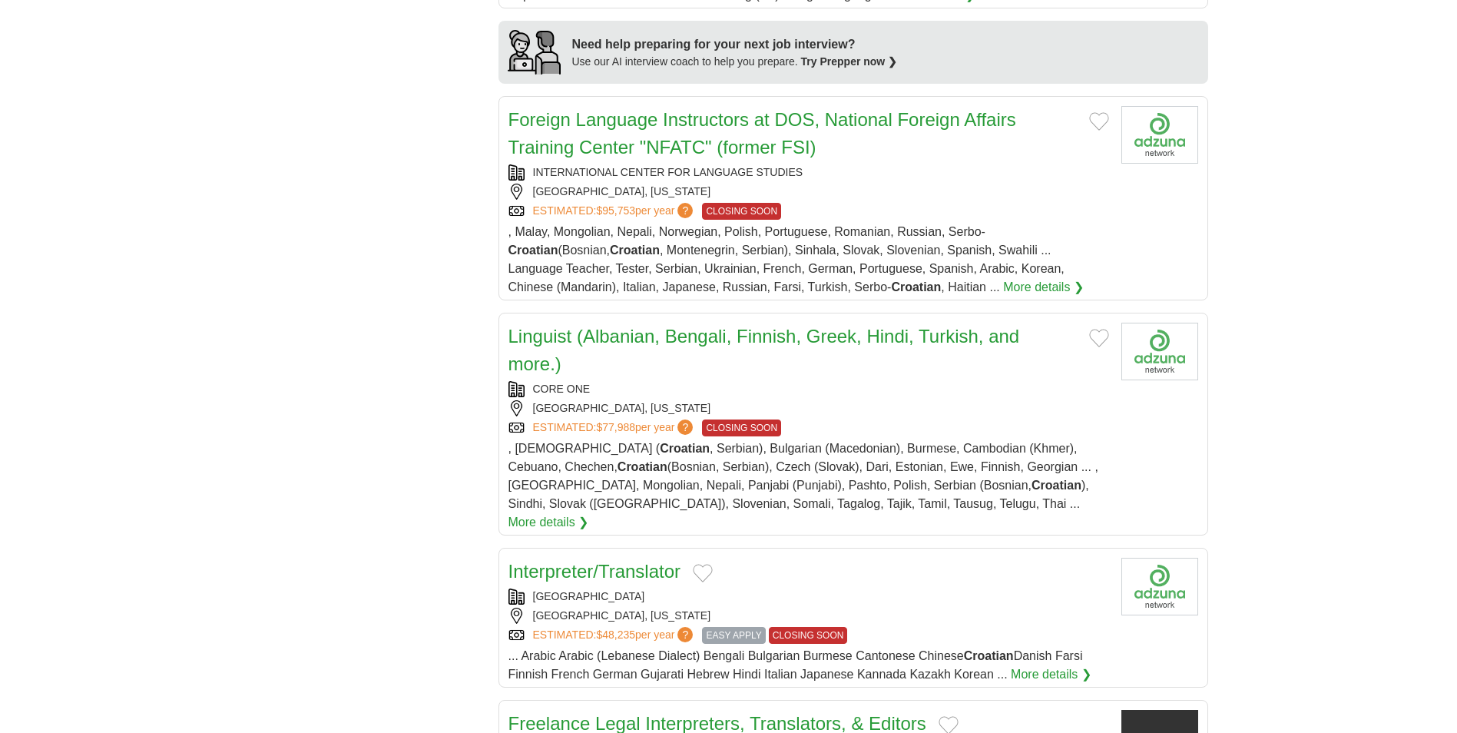
click at [623, 323] on h2 "Linguist (Albanian, Bengali, Finnish, Greek, Hindi, Turkish, and more.)" at bounding box center [792, 350] width 568 height 55
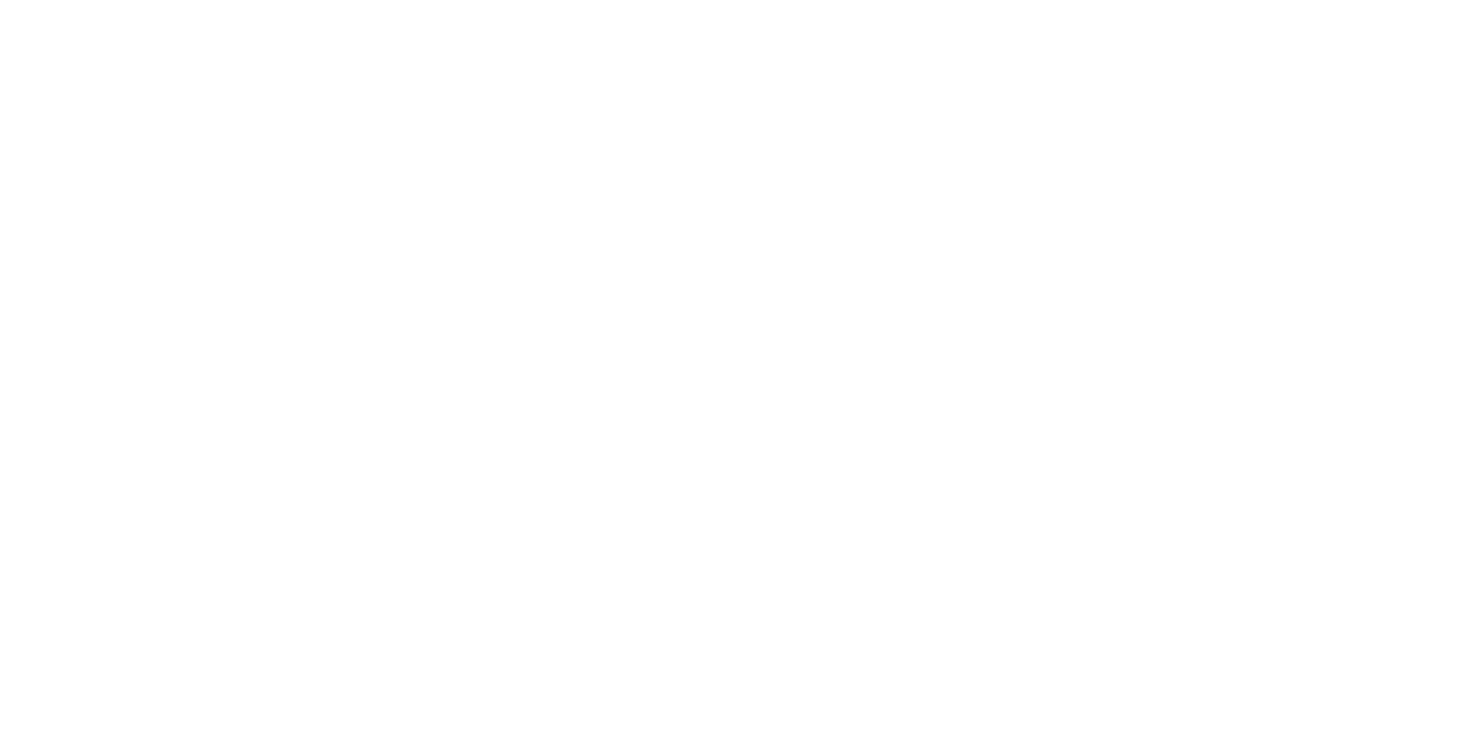
scroll to position [2535, 0]
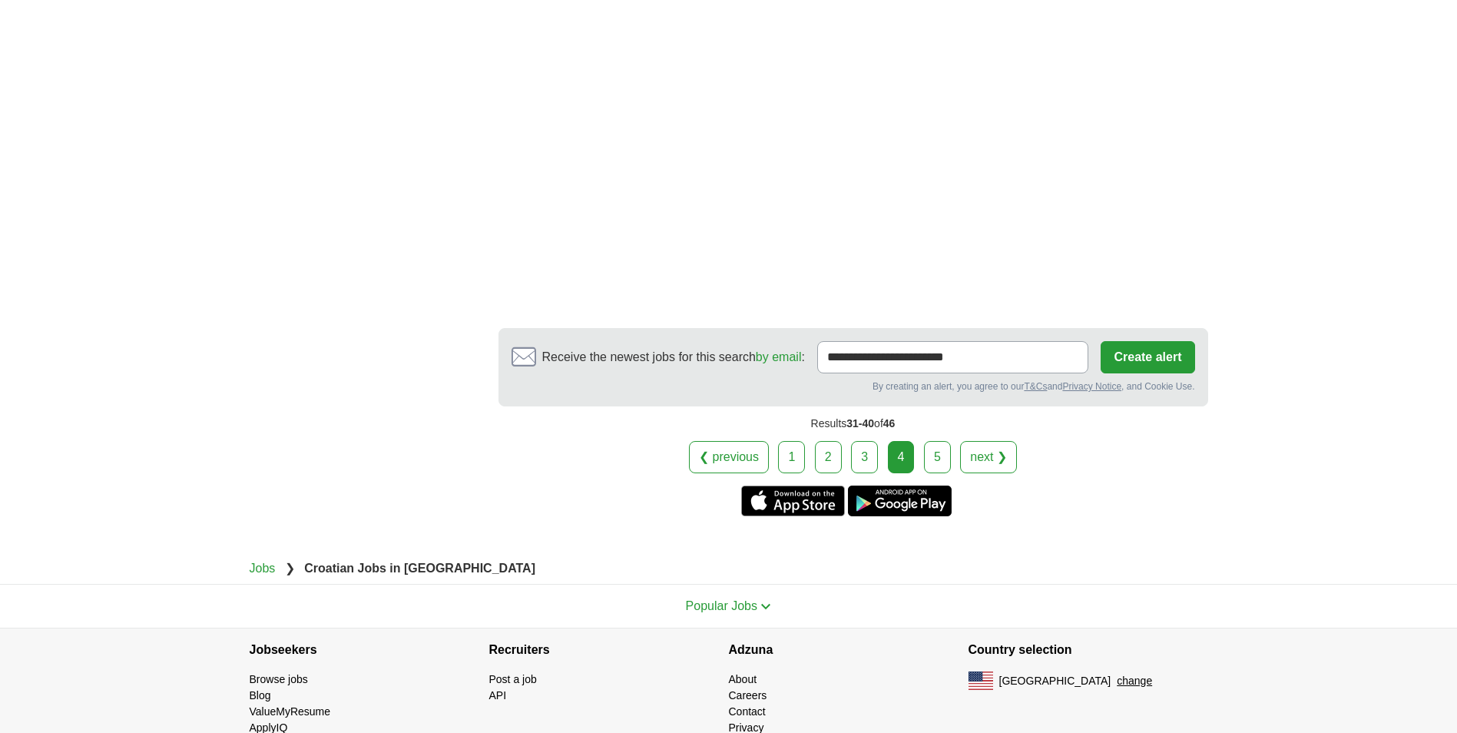
scroll to position [1920, 0]
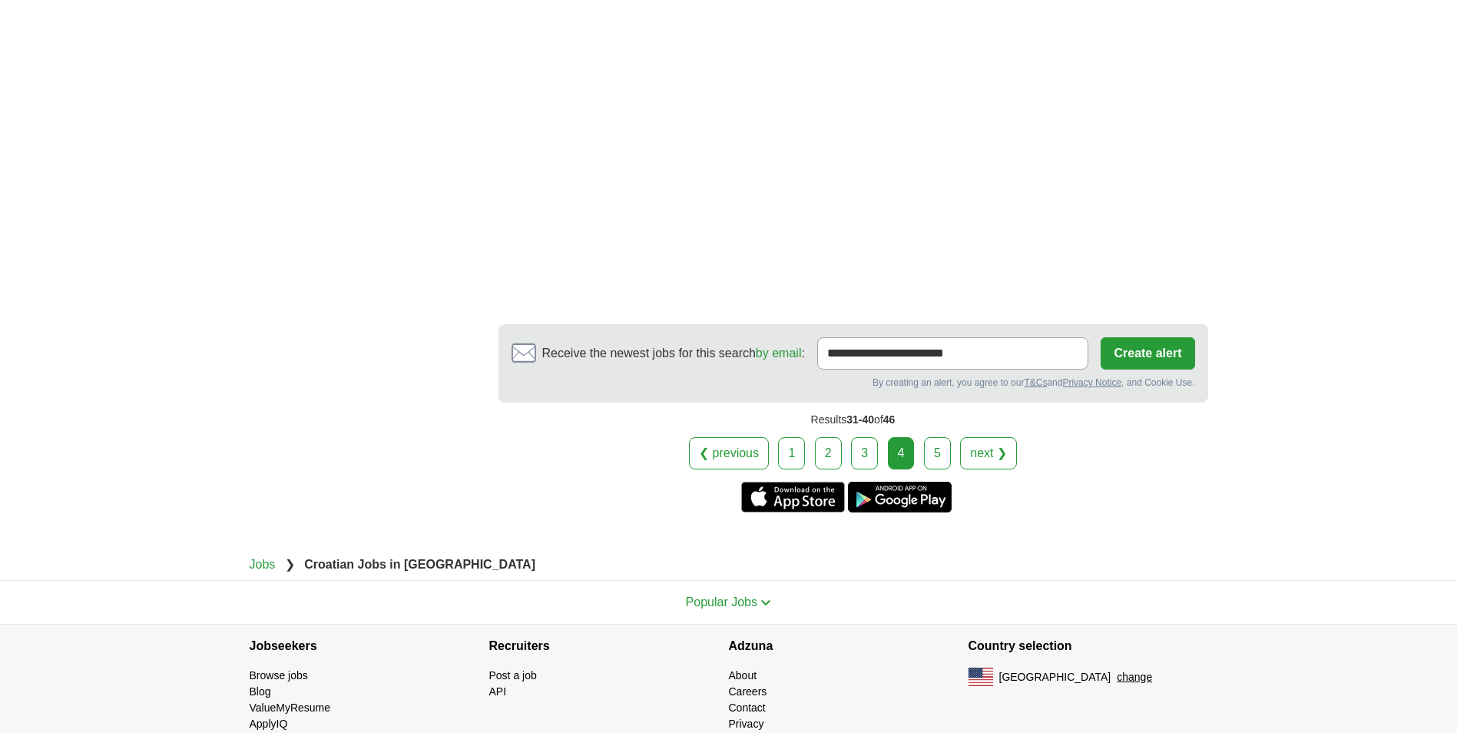
click at [931, 441] on link "5" at bounding box center [937, 453] width 27 height 32
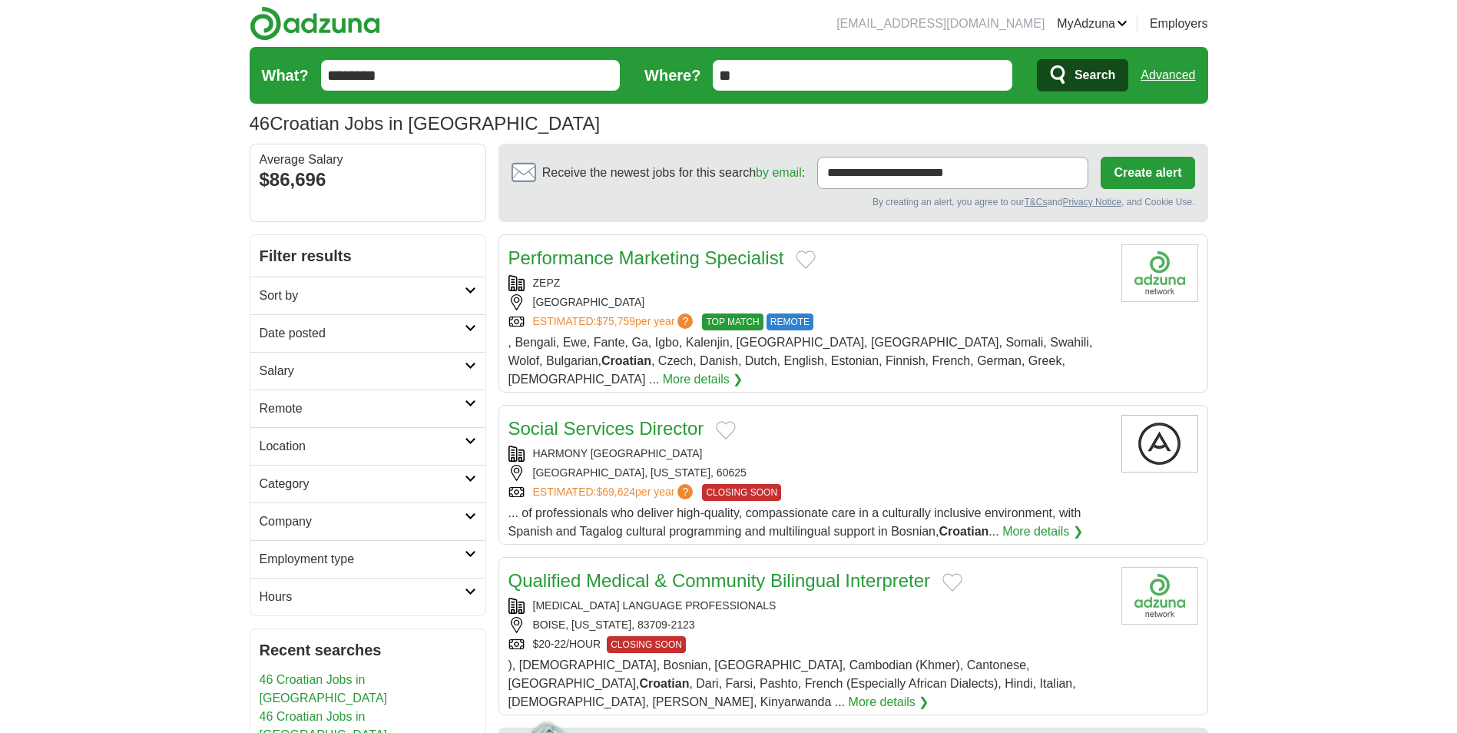
drag, startPoint x: 613, startPoint y: 321, endPoint x: 624, endPoint y: 257, distance: 64.6
